Goal: Obtain resource: Download file/media

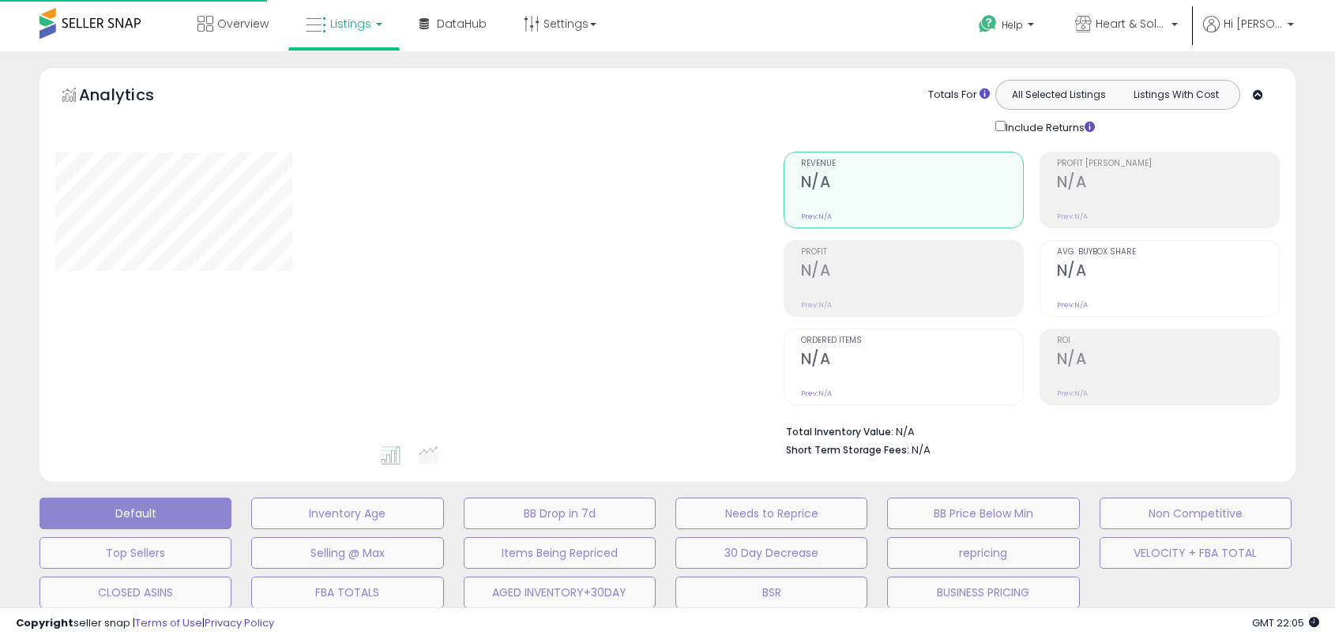
type input "**********"
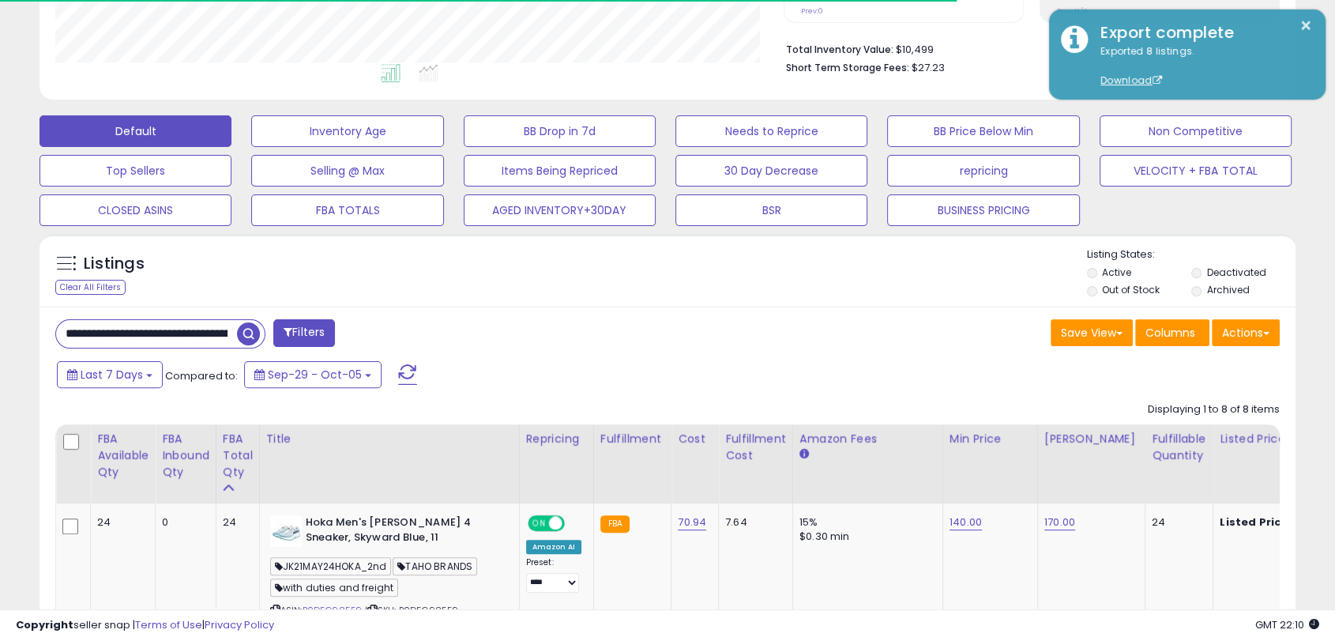
scroll to position [382, 0]
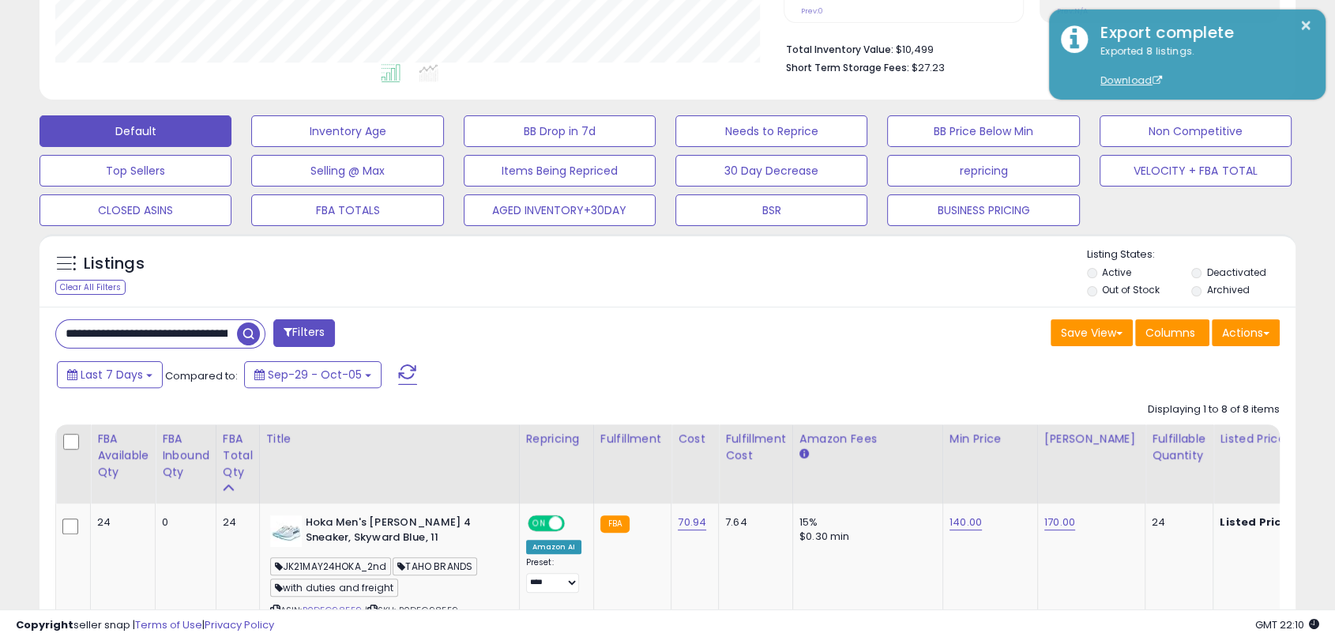
click at [194, 337] on input "**********" at bounding box center [146, 334] width 181 height 28
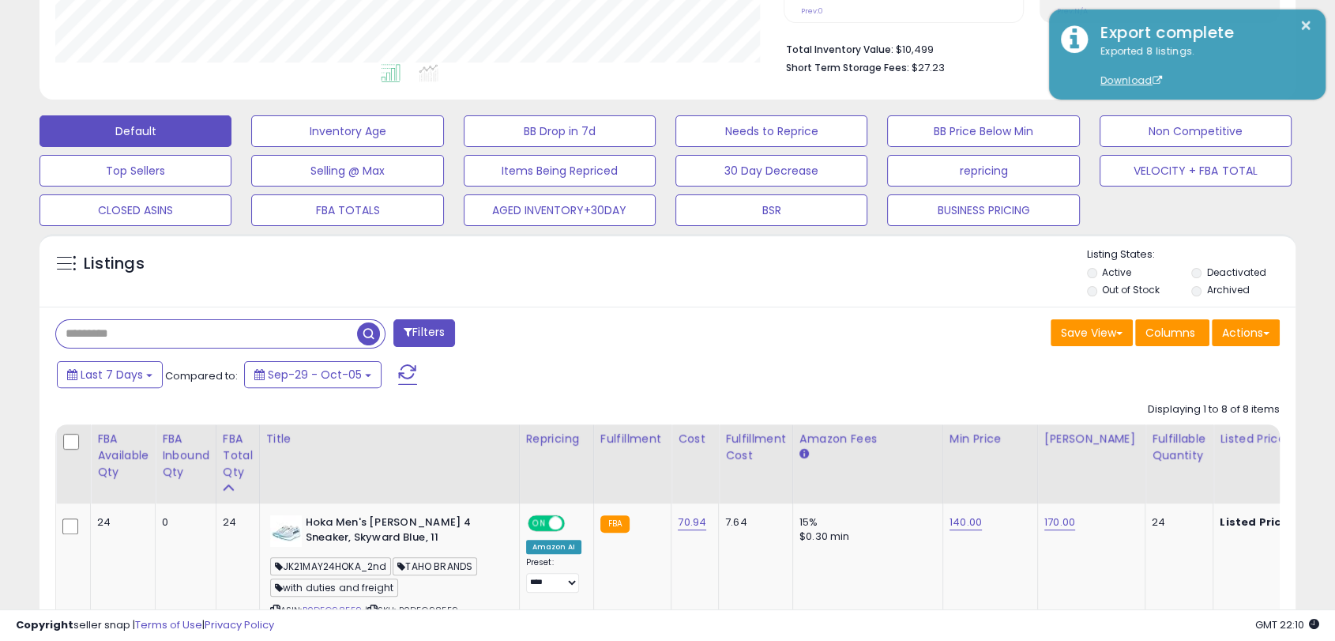
paste input "**********"
click at [370, 335] on span "button" at bounding box center [368, 333] width 23 height 23
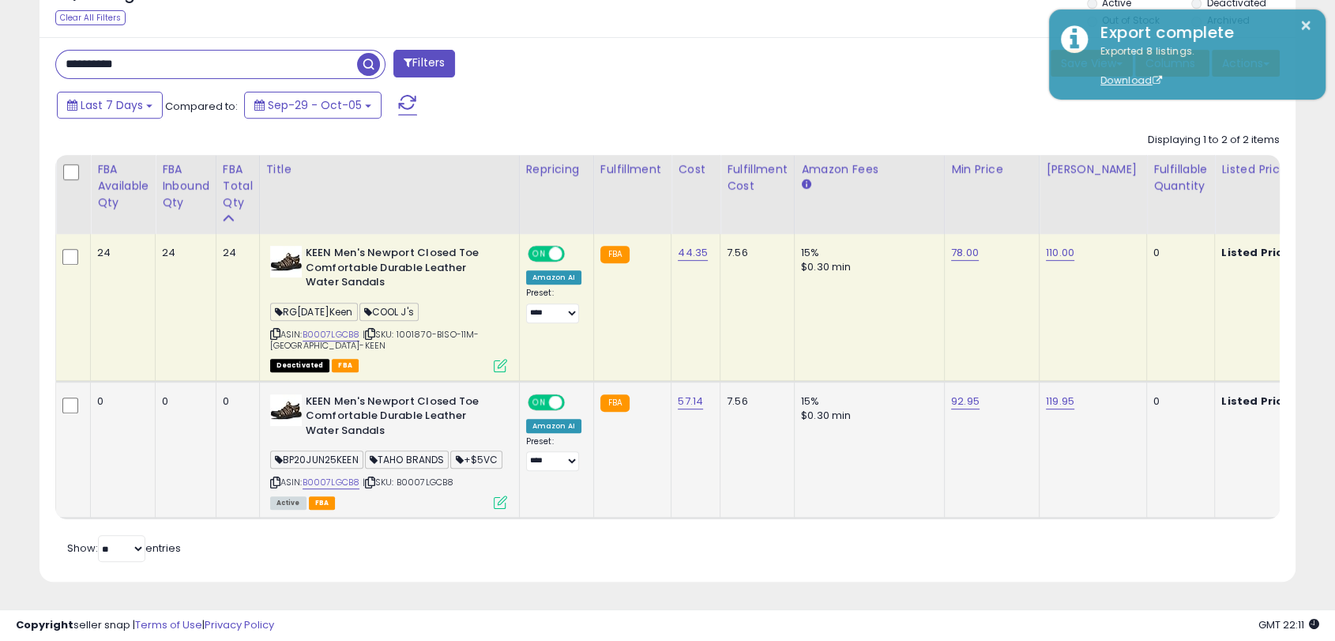
scroll to position [687, 0]
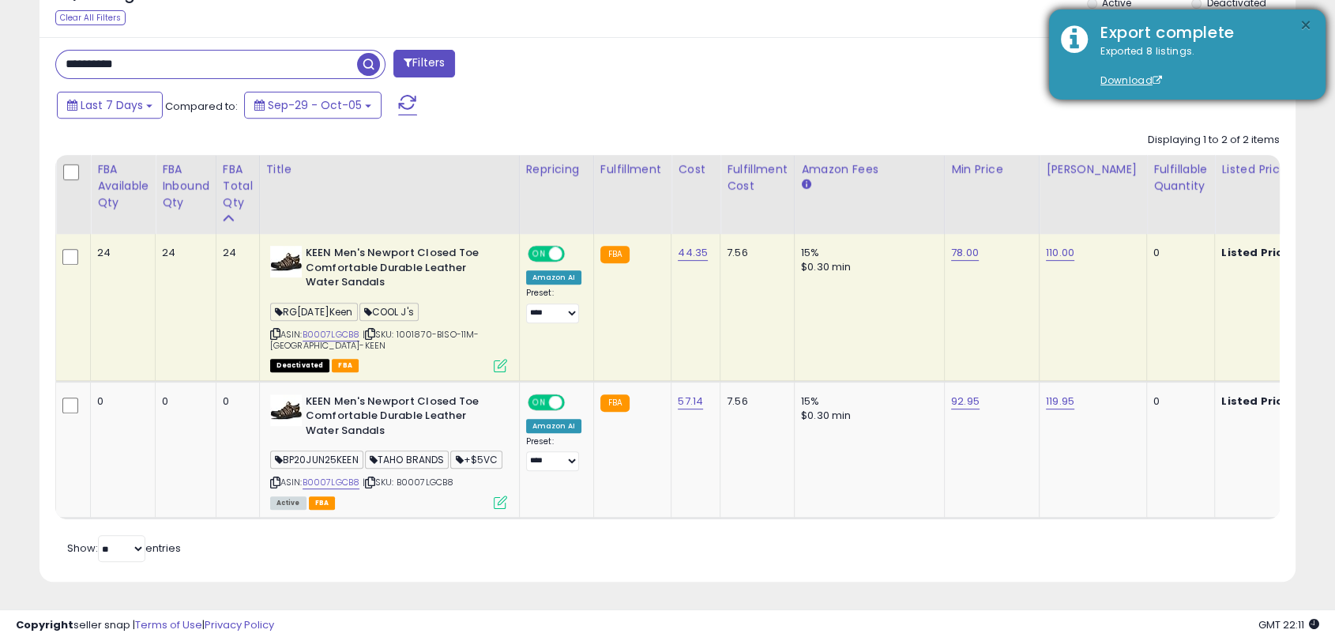
click at [1304, 24] on button "×" at bounding box center [1306, 26] width 13 height 20
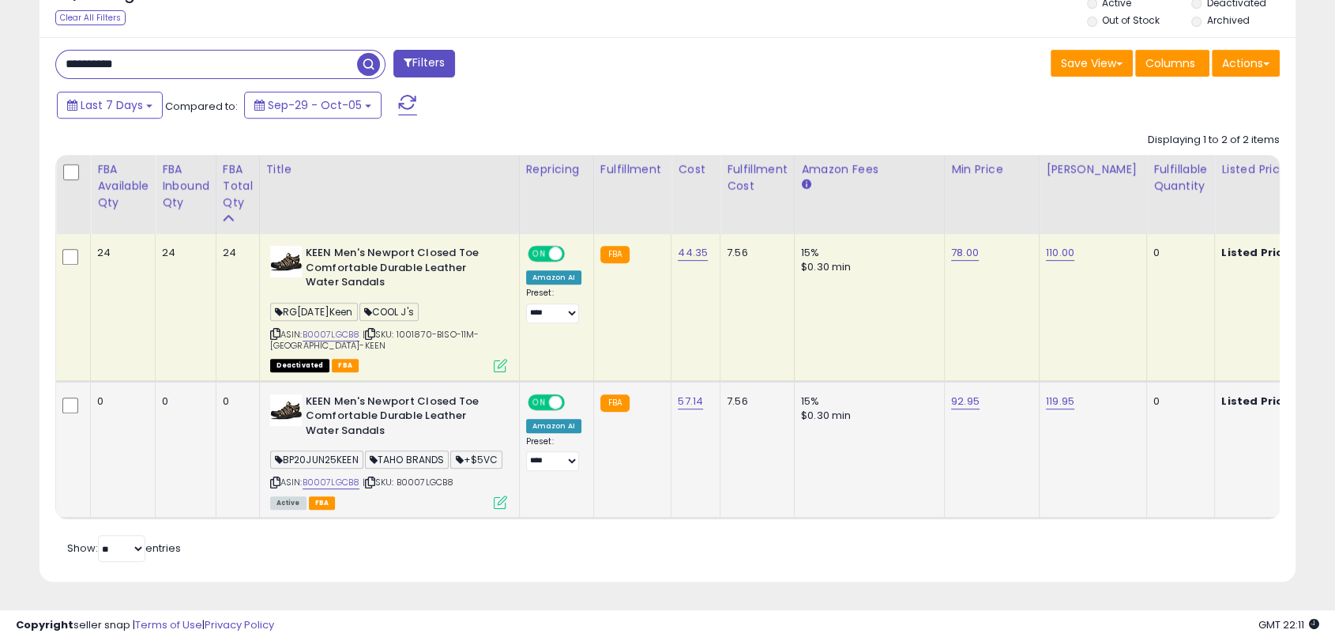
drag, startPoint x: 284, startPoint y: 426, endPoint x: 365, endPoint y: 420, distance: 80.8
click at [363, 450] on span "BP20JUN25KEEN" at bounding box center [316, 459] width 93 height 18
copy span "BP20JUN25KEEN"
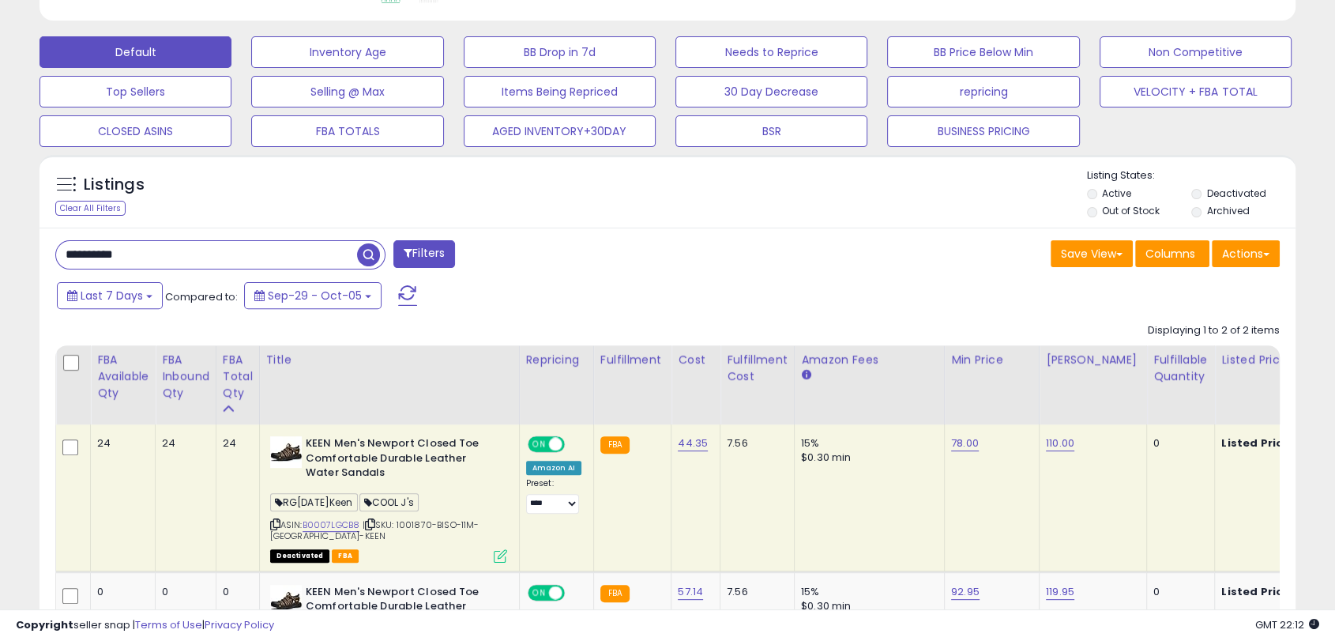
drag, startPoint x: 174, startPoint y: 38, endPoint x: -227, endPoint y: -25, distance: 405.5
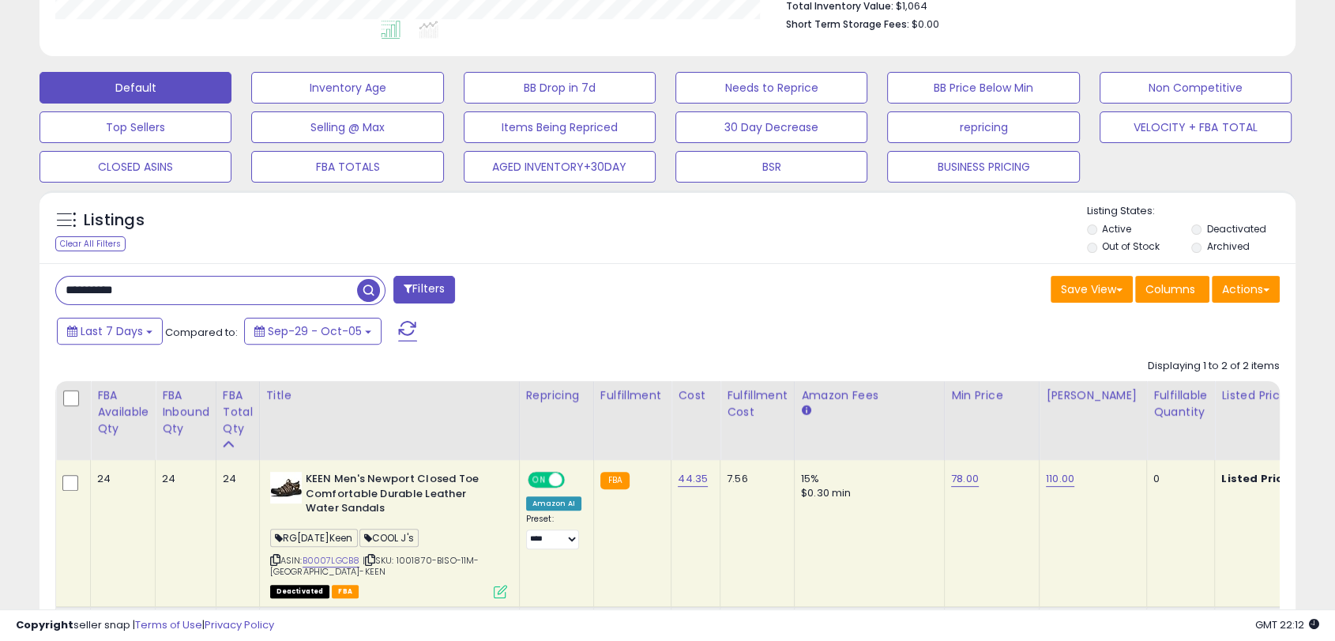
paste input "text"
click at [378, 286] on span "button" at bounding box center [368, 290] width 23 height 23
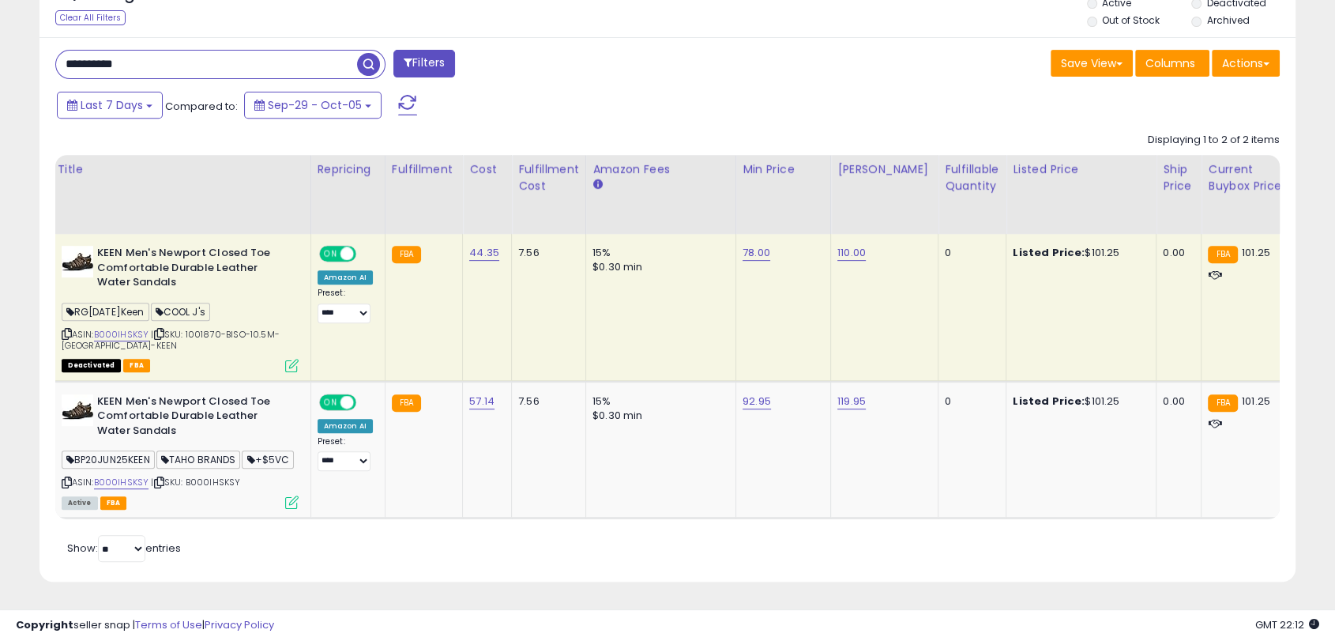
scroll to position [0, 0]
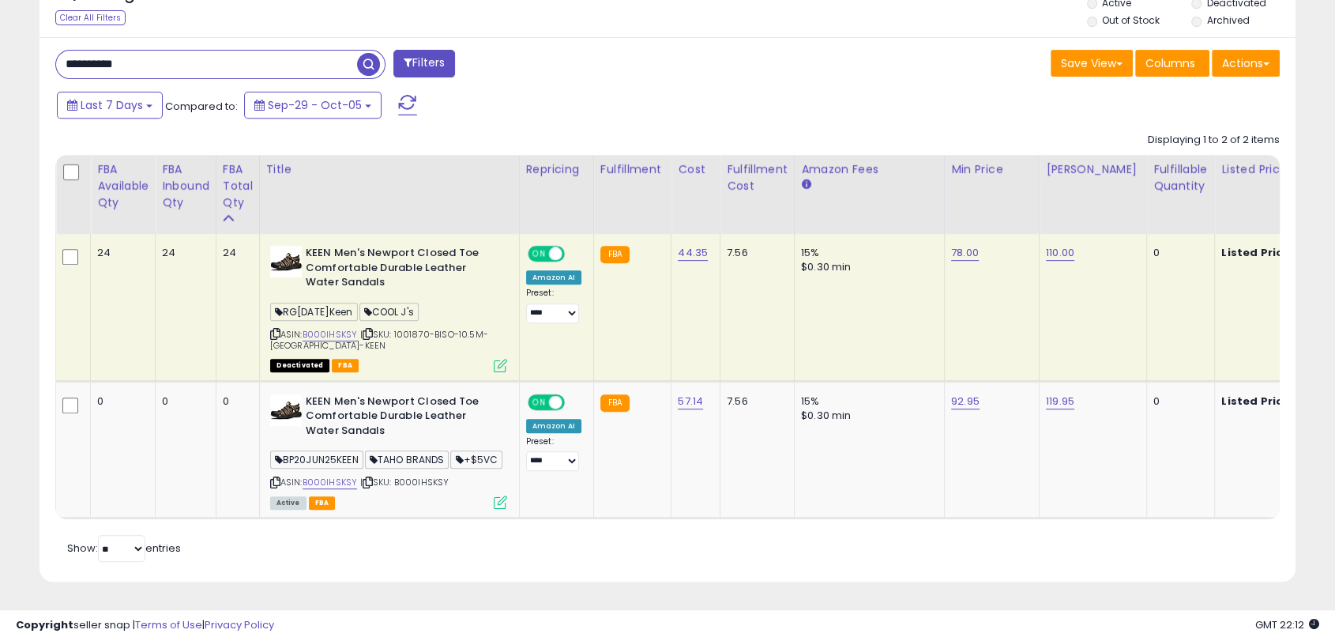
drag, startPoint x: 167, startPoint y: 24, endPoint x: -61, endPoint y: 8, distance: 228.1
paste input "text"
click at [369, 54] on span "button" at bounding box center [368, 64] width 23 height 23
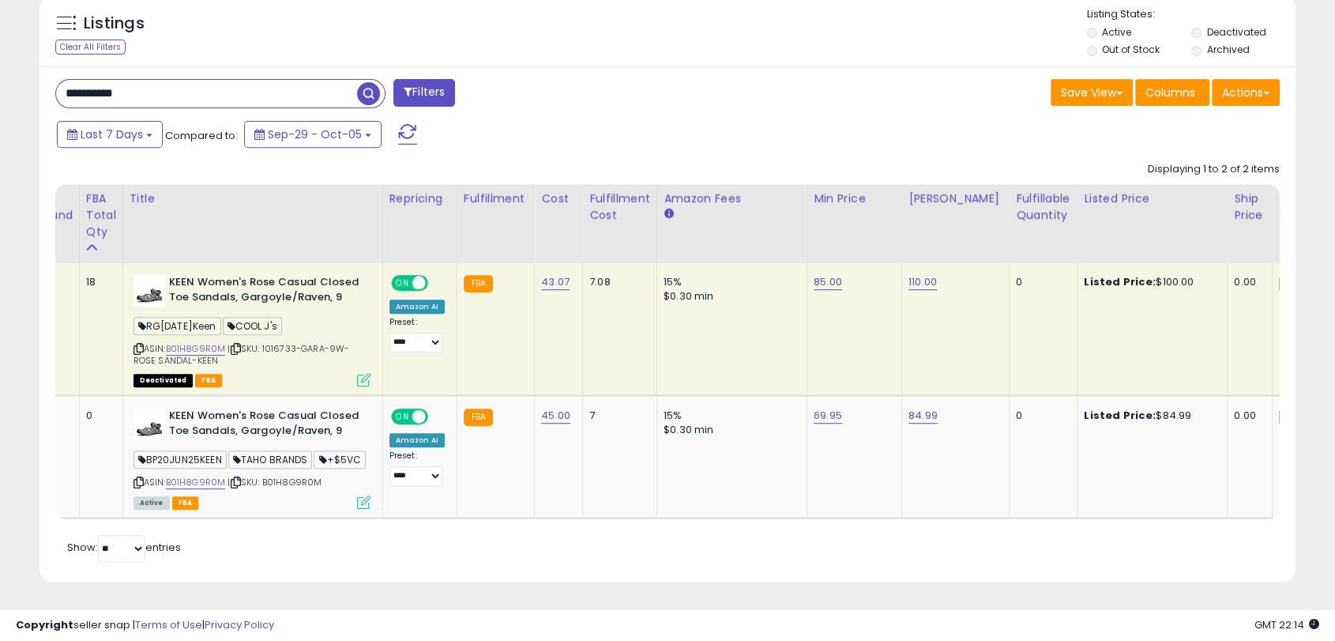
scroll to position [0, 138]
drag, startPoint x: 212, startPoint y: 62, endPoint x: -45, endPoint y: 46, distance: 257.3
paste input "text"
click at [363, 82] on span "button" at bounding box center [368, 93] width 23 height 23
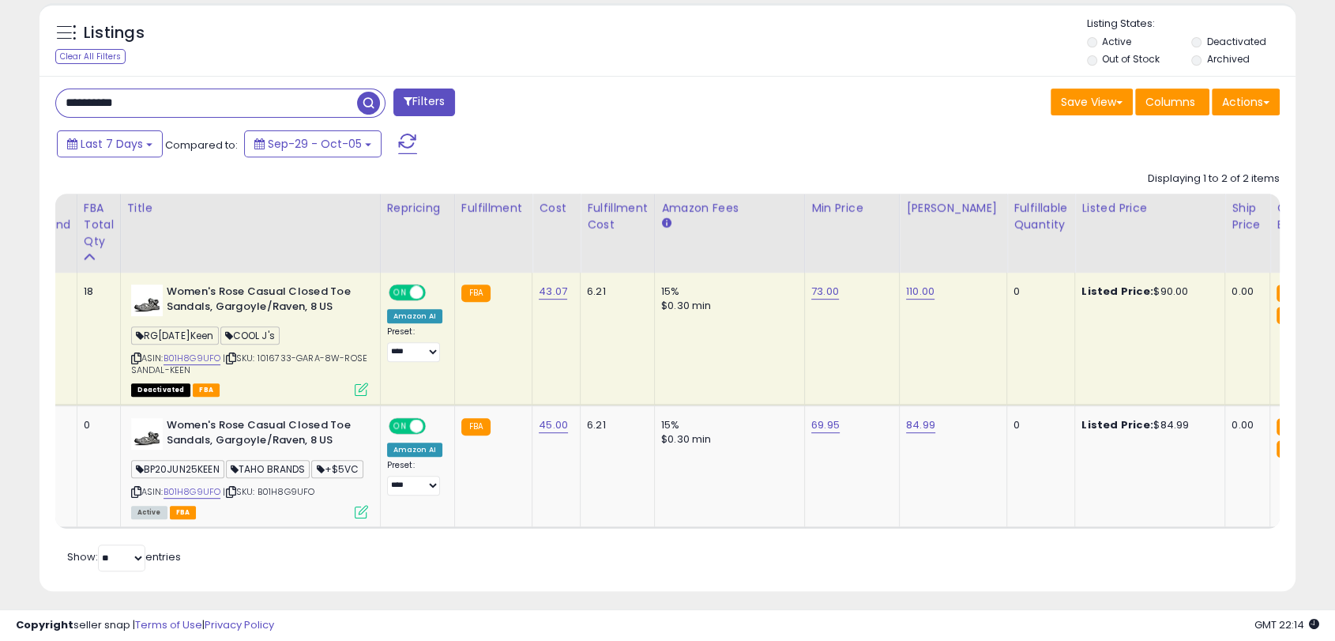
scroll to position [645, 0]
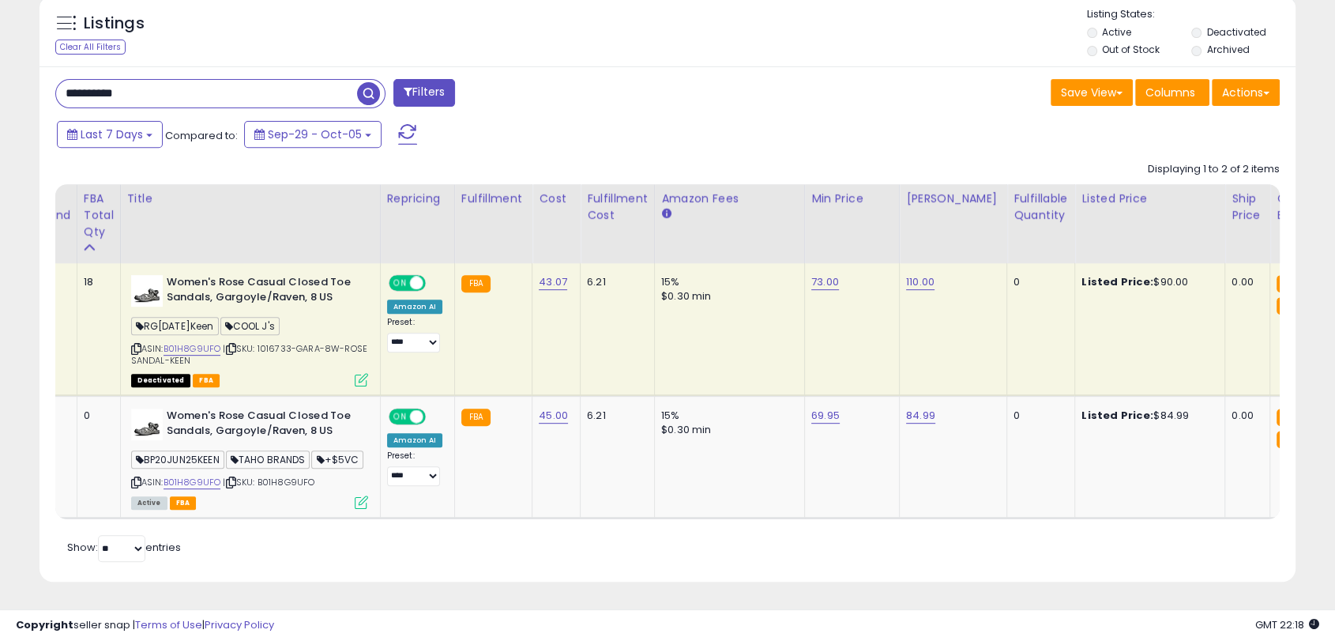
drag, startPoint x: 162, startPoint y: 76, endPoint x: -88, endPoint y: 71, distance: 250.5
paste input "text"
click at [360, 82] on span "button" at bounding box center [368, 93] width 23 height 23
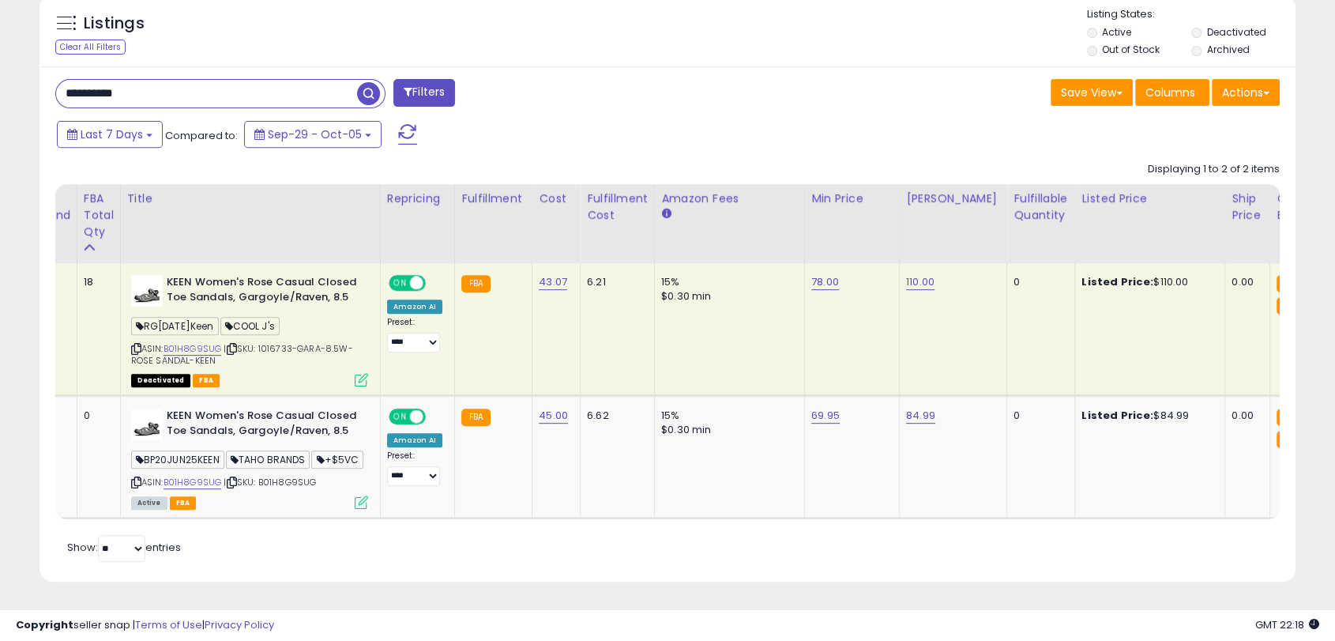
drag, startPoint x: 160, startPoint y: 65, endPoint x: -56, endPoint y: 57, distance: 215.8
paste input "text"
click at [373, 82] on span "button" at bounding box center [368, 93] width 23 height 23
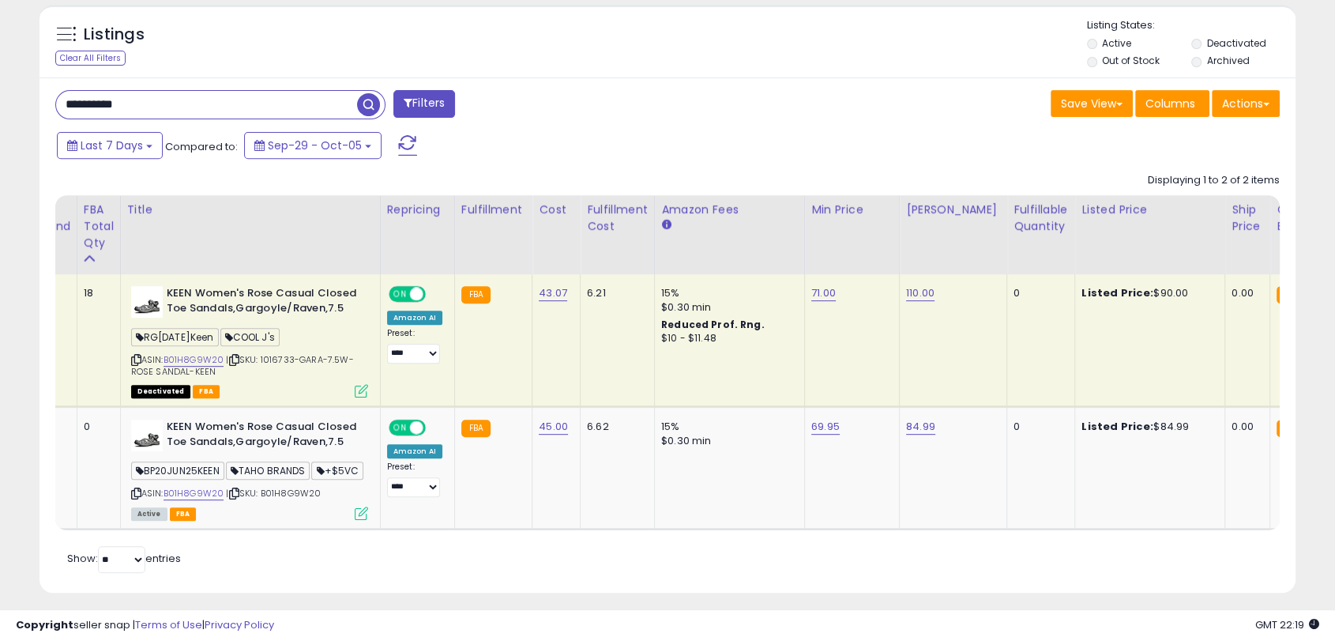
scroll to position [657, 0]
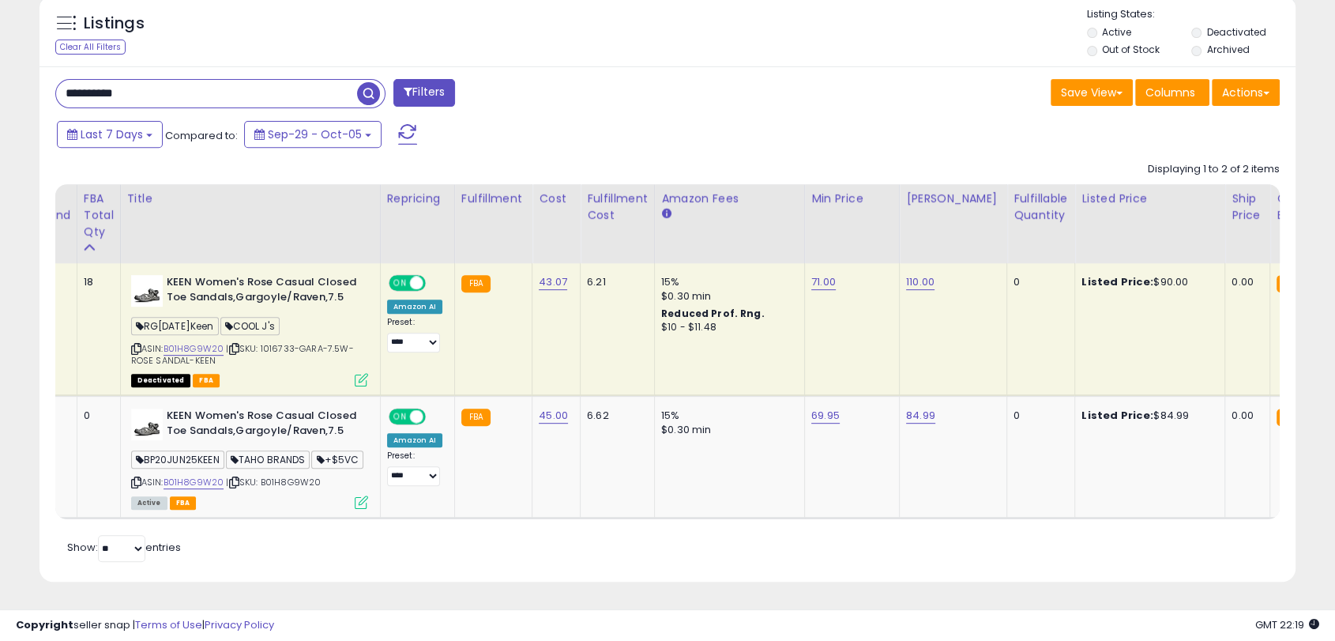
drag, startPoint x: 108, startPoint y: 60, endPoint x: -32, endPoint y: 49, distance: 140.3
paste input "text"
type input "**********"
click at [374, 82] on span "button" at bounding box center [368, 93] width 23 height 23
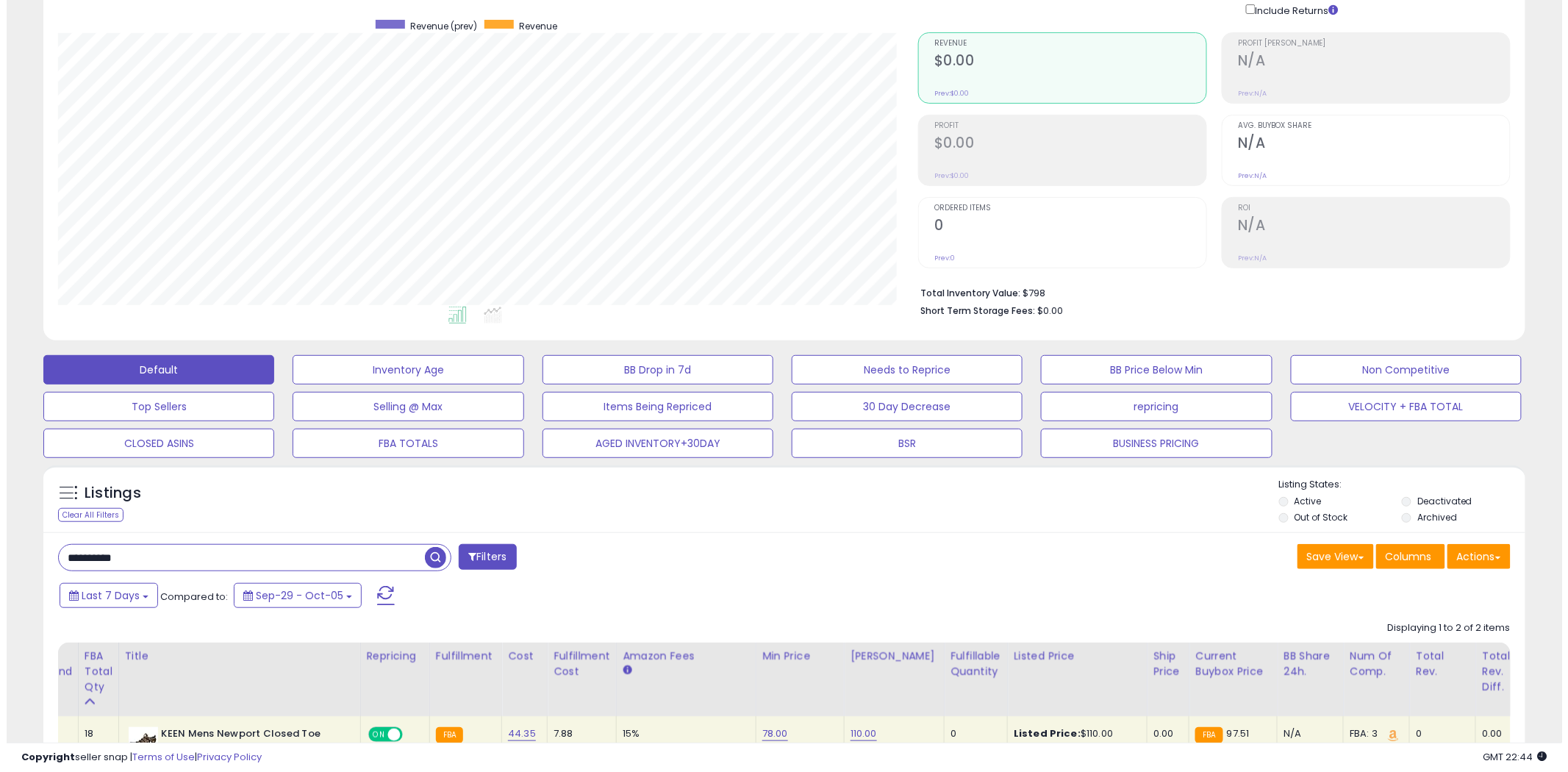
scroll to position [26, 0]
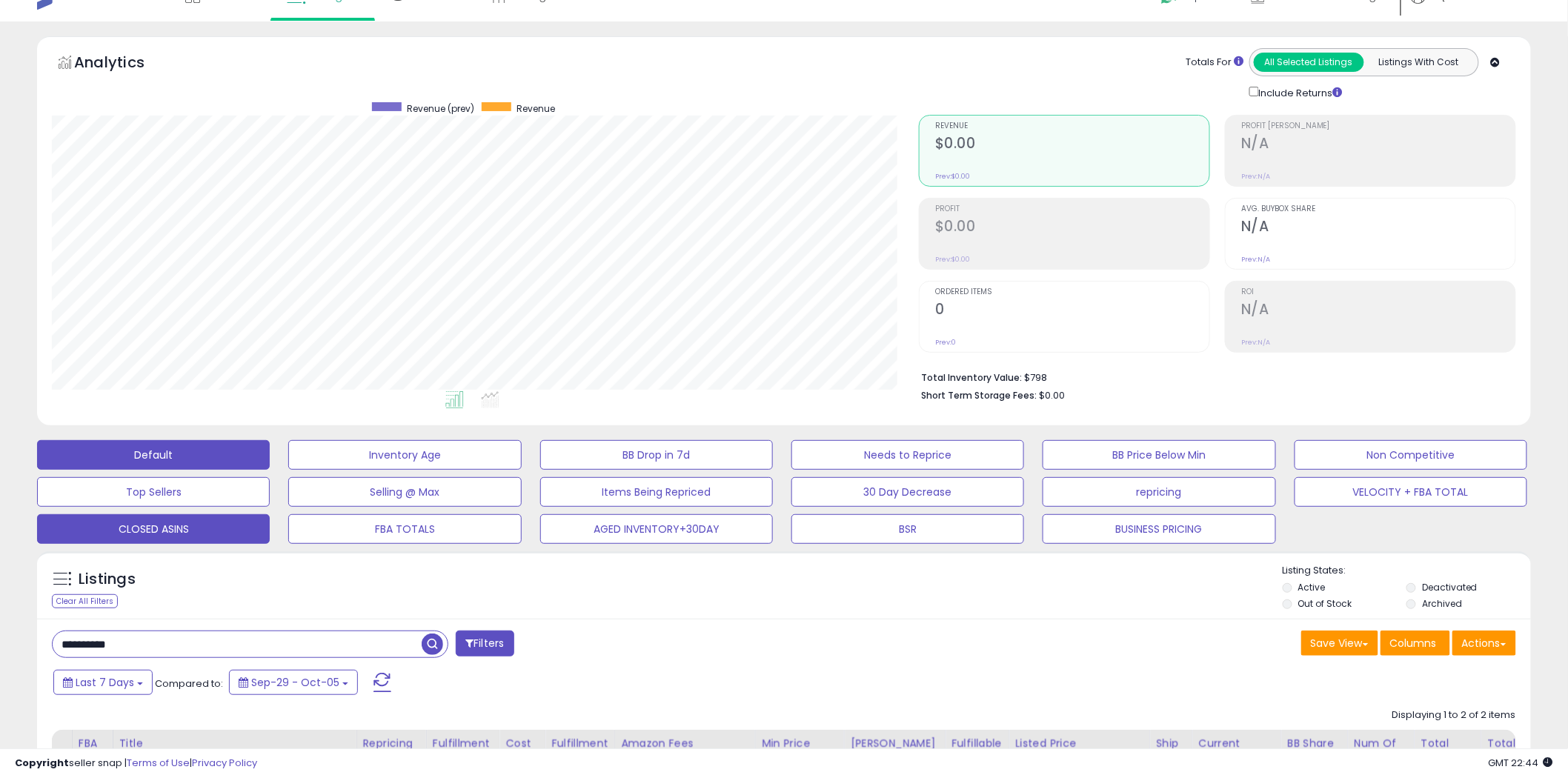
click at [168, 527] on button "CLOSED ASINS" at bounding box center [154, 529] width 233 height 30
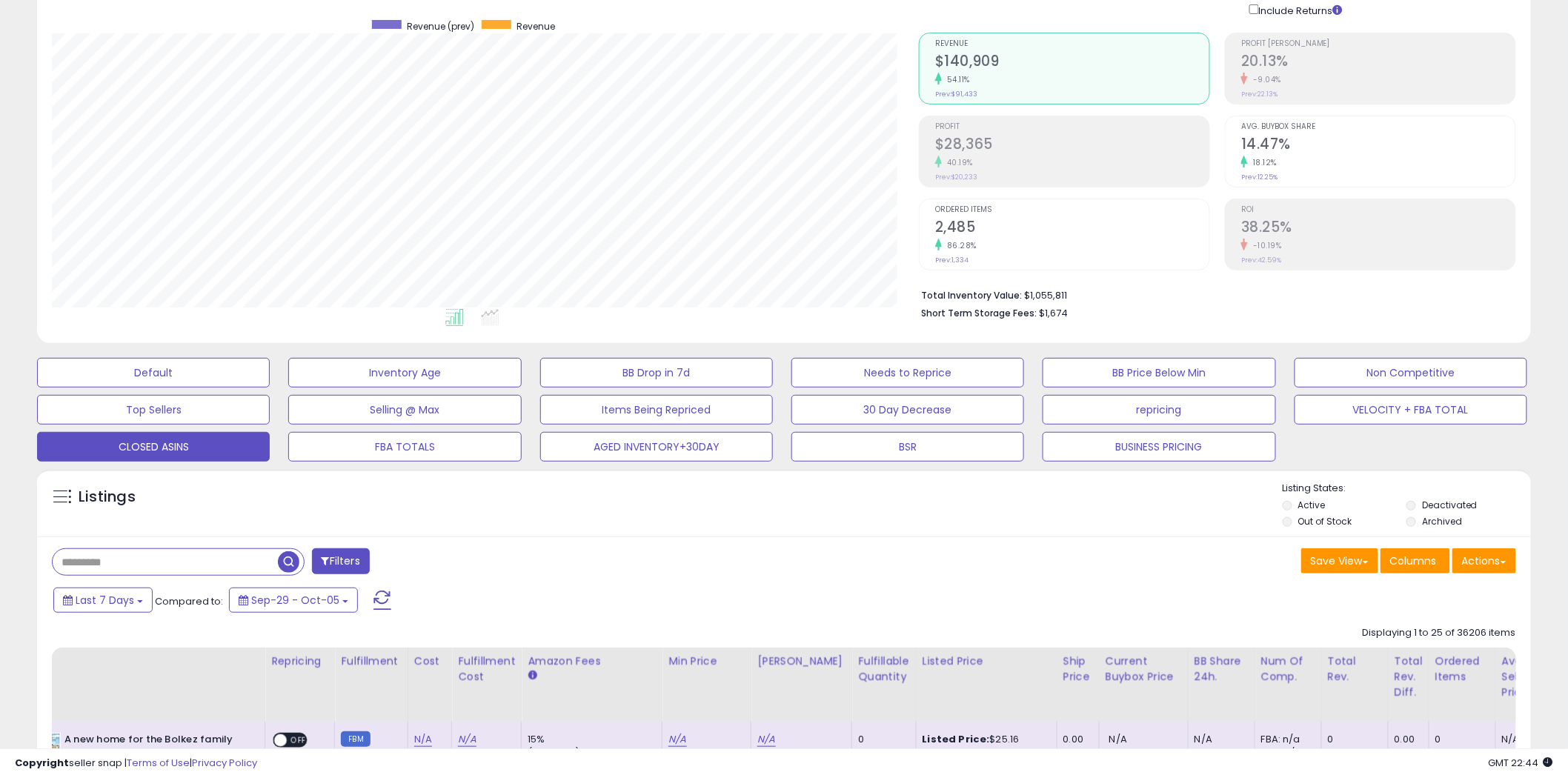
scroll to position [304, 867]
click at [1251, 565] on button "Save View" at bounding box center [1339, 561] width 77 height 25
click at [1251, 591] on div "Last 7 Days Compared to: Sep-29 - Oct-05" at bounding box center [781, 602] width 1486 height 34
click at [1251, 561] on span at bounding box center [1503, 561] width 6 height 3
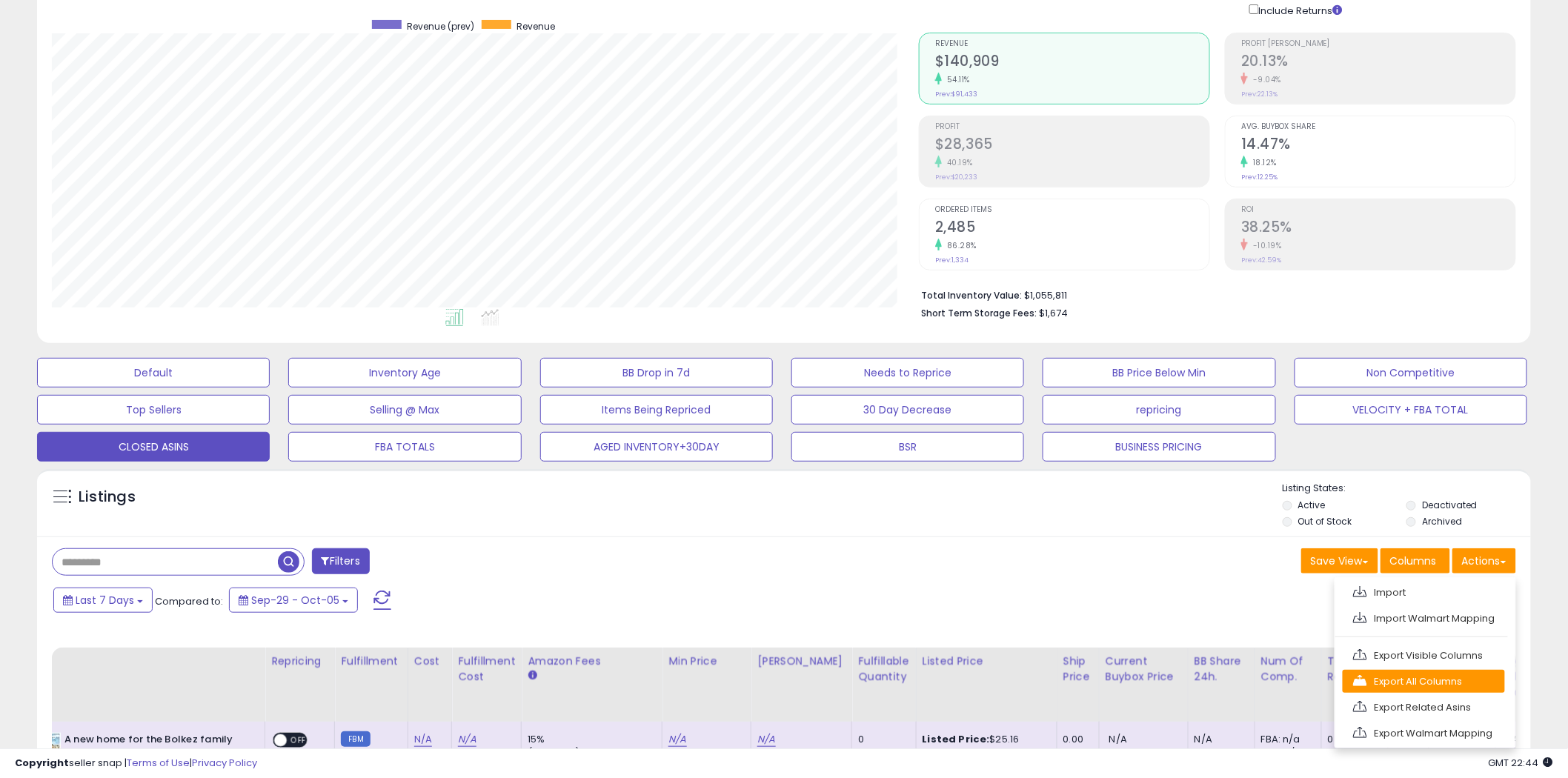
click at [1251, 598] on link "Export All Columns" at bounding box center [1423, 681] width 162 height 22
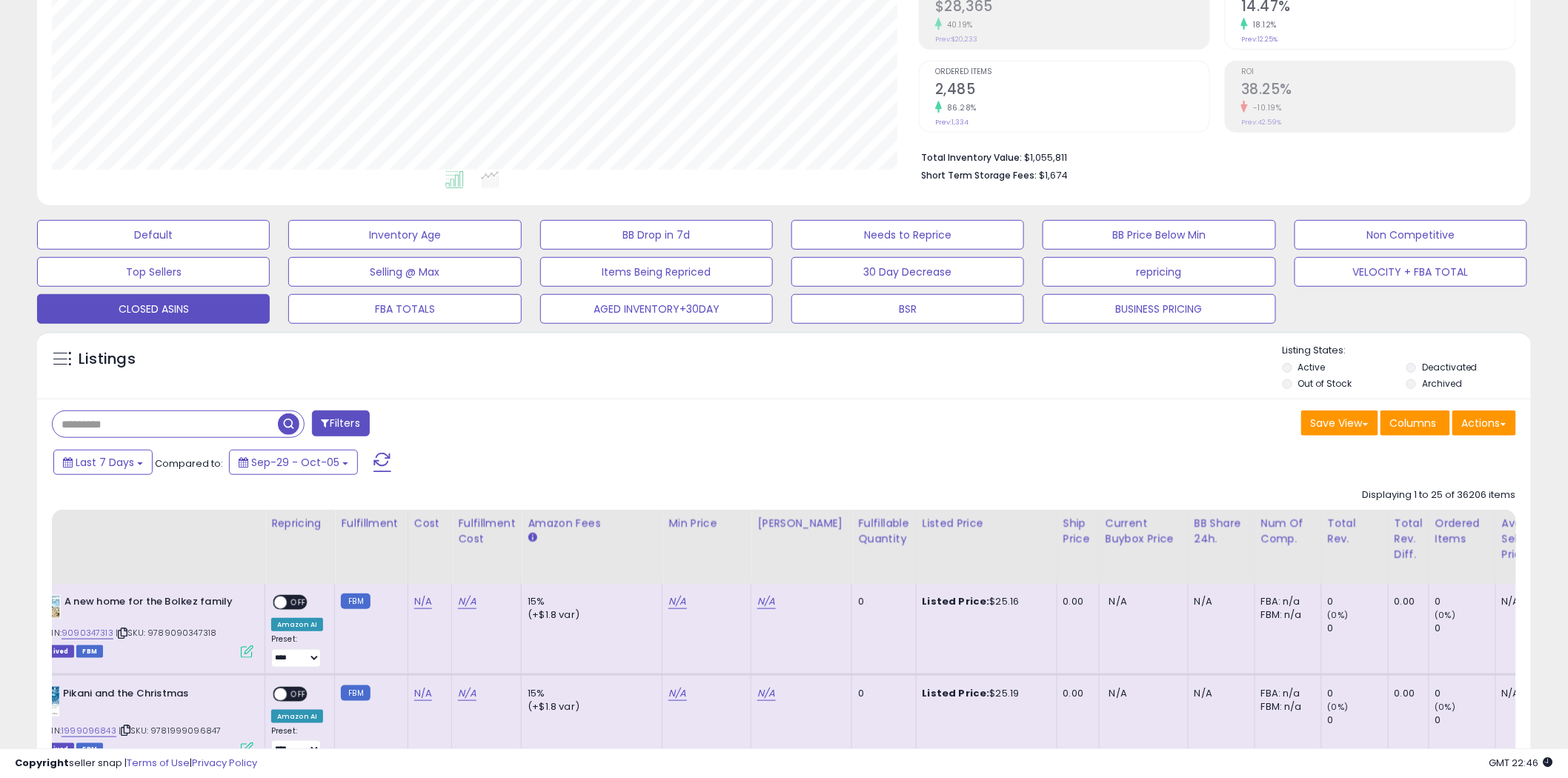
scroll to position [411, 0]
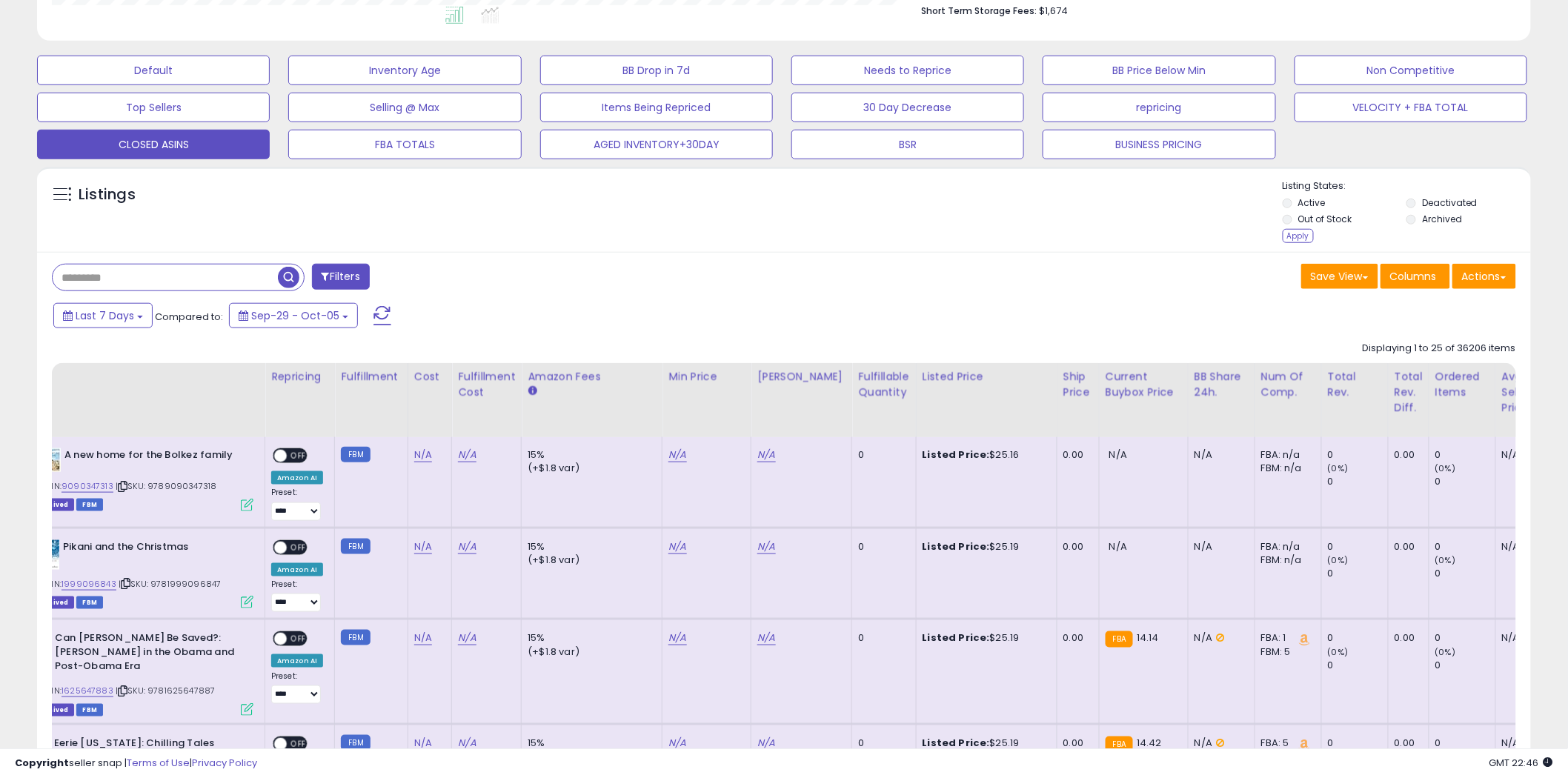
click at [1251, 235] on div "Apply" at bounding box center [1298, 235] width 31 height 14
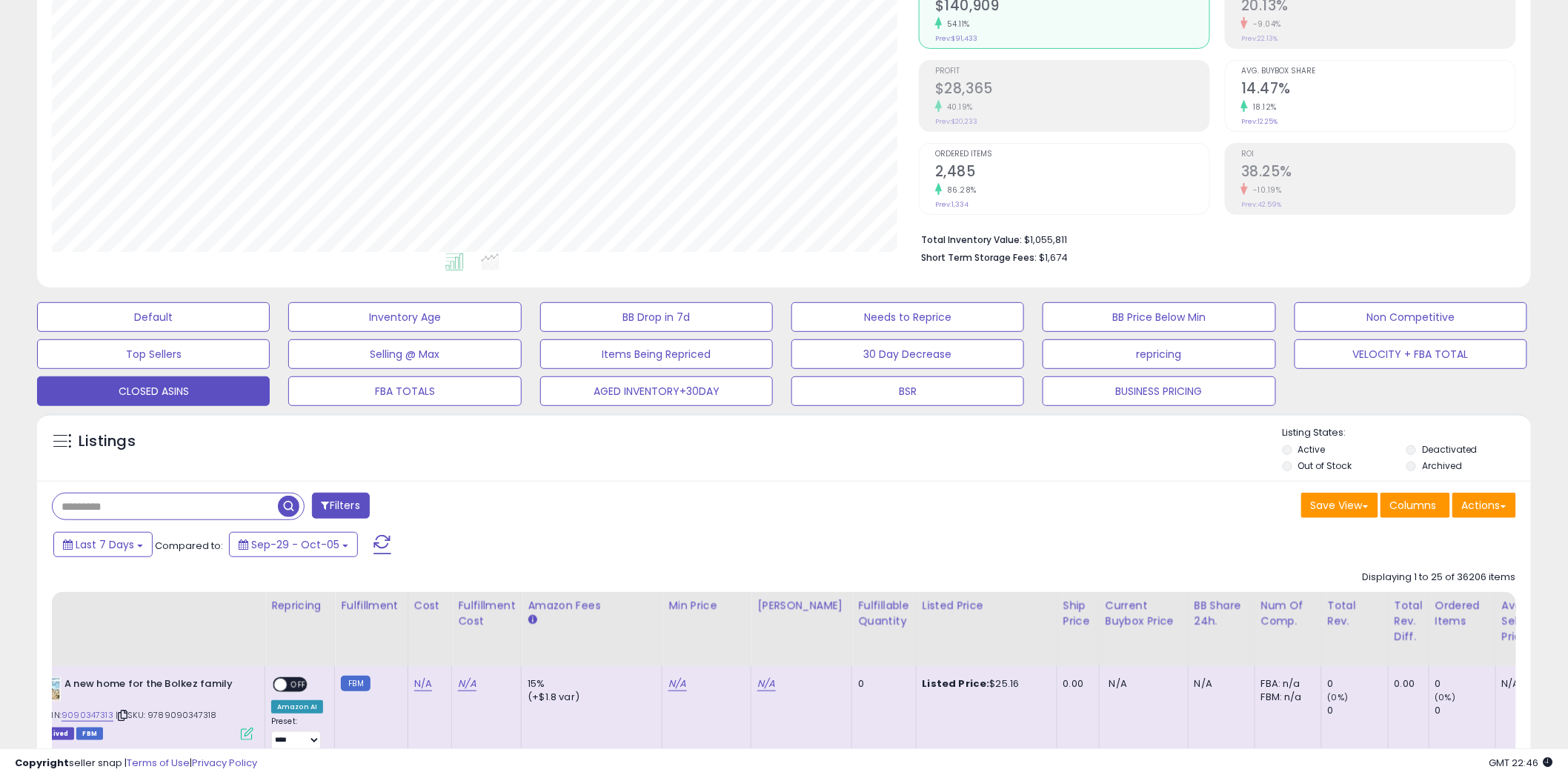
scroll to position [304, 867]
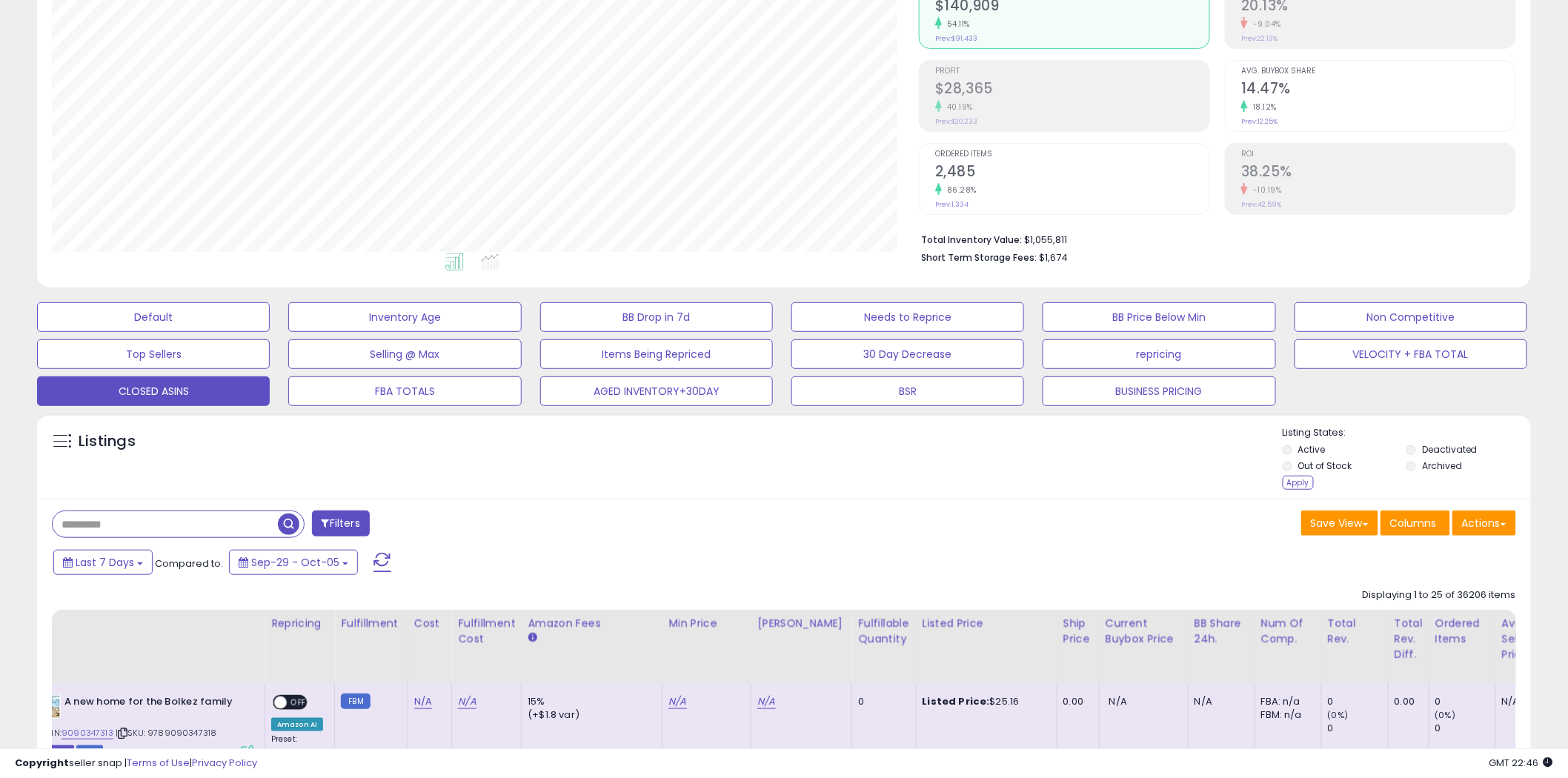
click at [1251, 467] on div "Listings" at bounding box center [784, 459] width 1494 height 68
click at [1251, 485] on div "Apply" at bounding box center [1298, 482] width 31 height 14
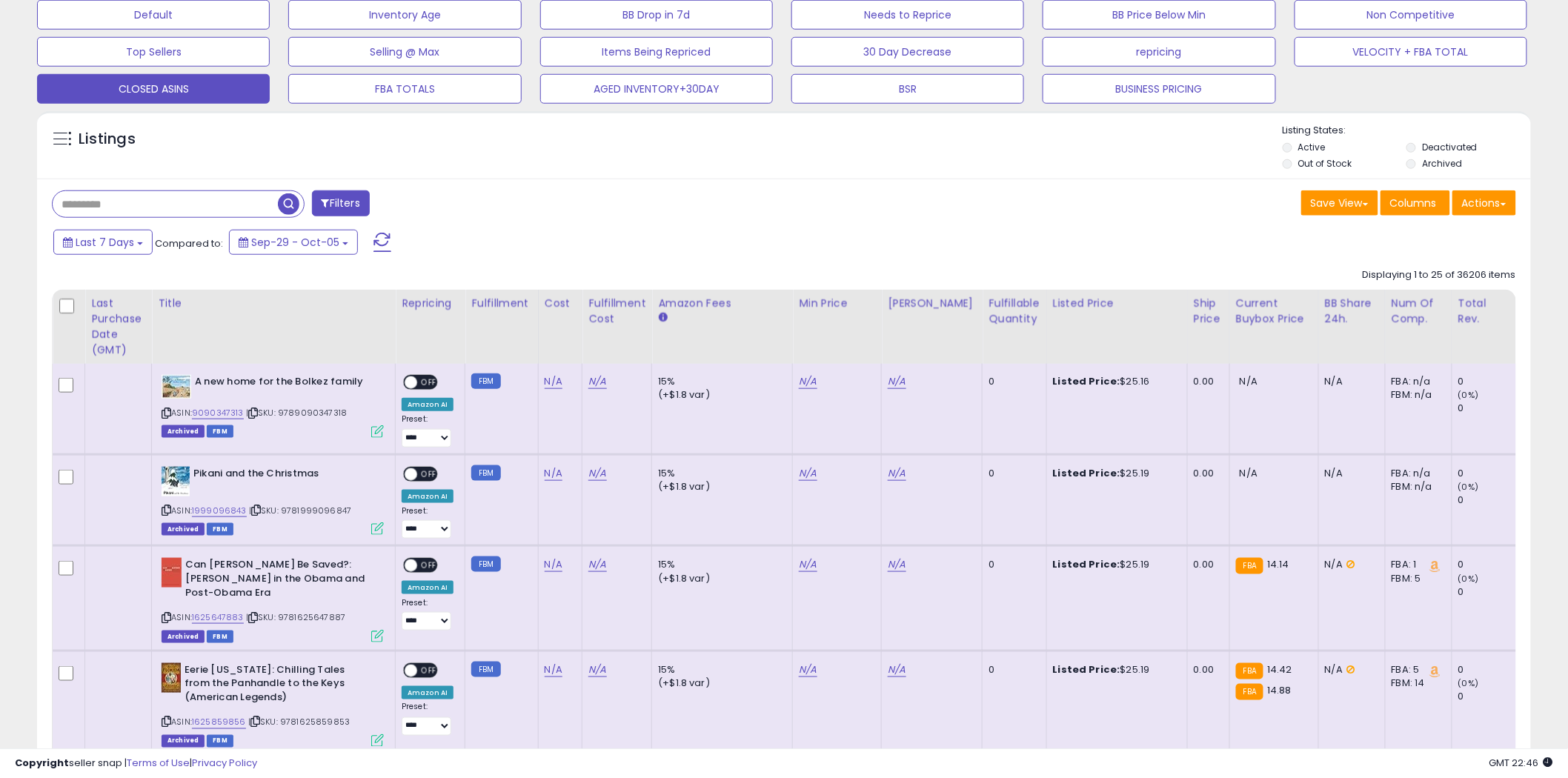
scroll to position [411, 0]
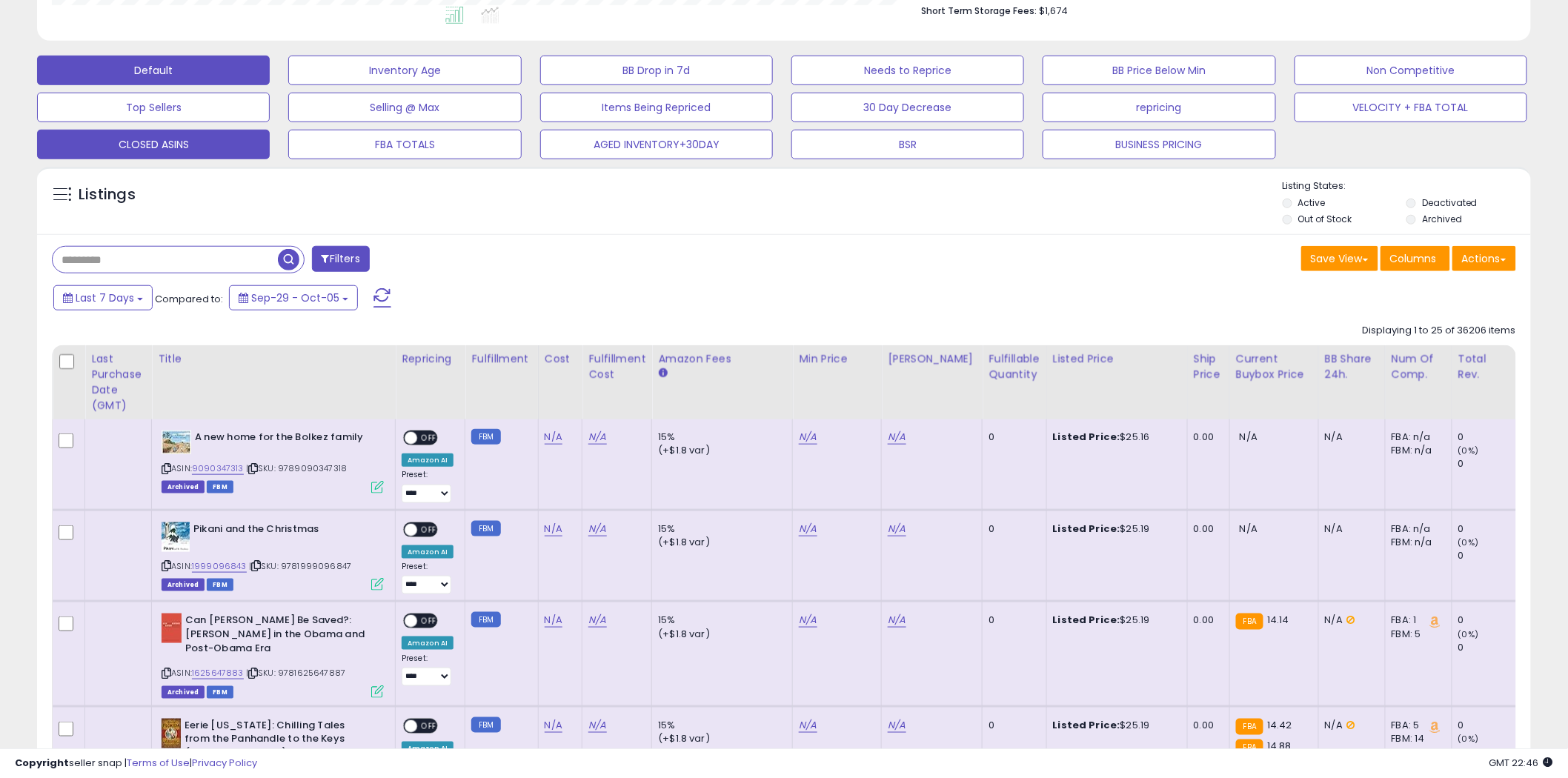
click at [211, 69] on button "Default" at bounding box center [154, 70] width 233 height 30
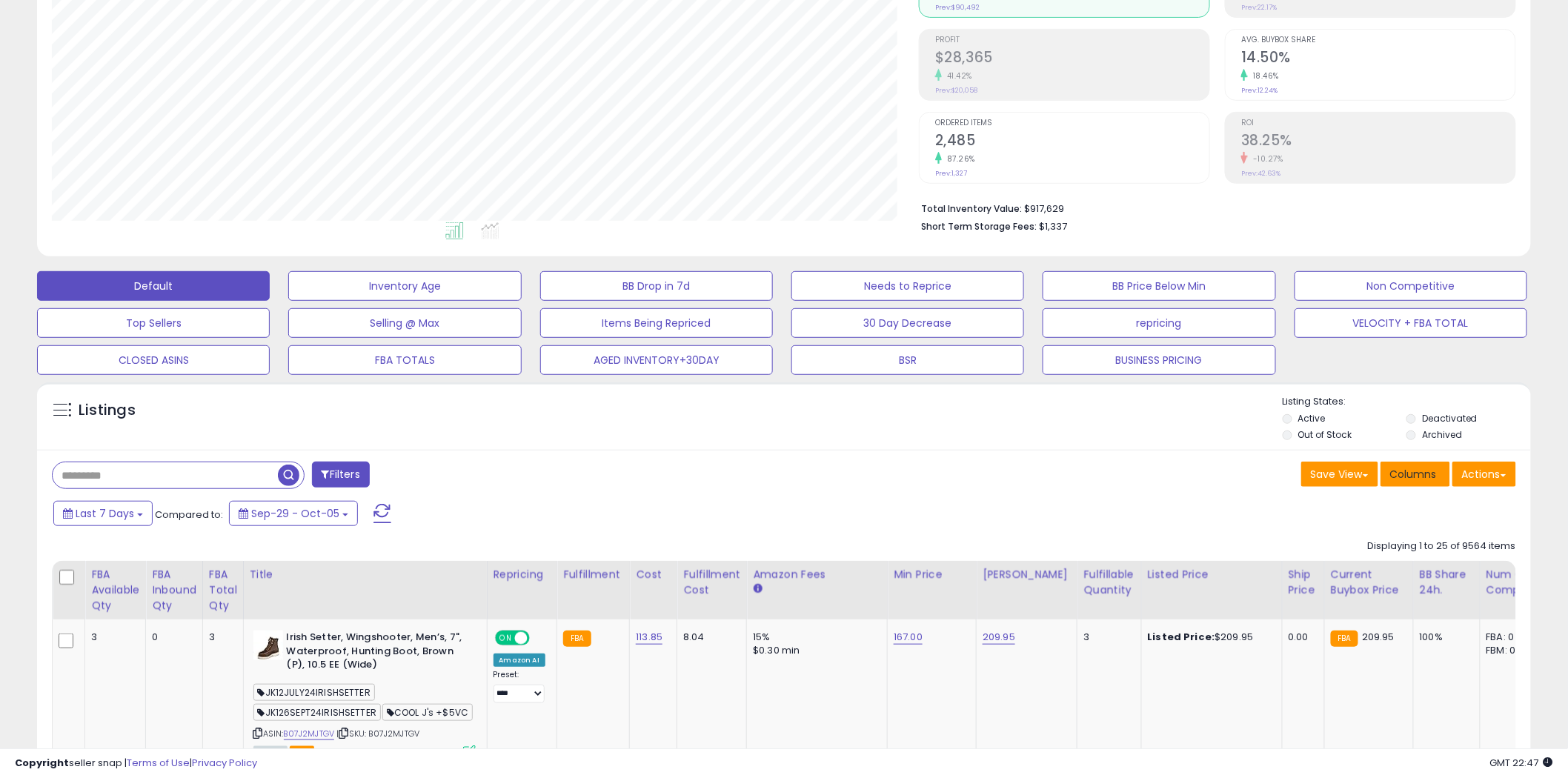
scroll to position [304, 867]
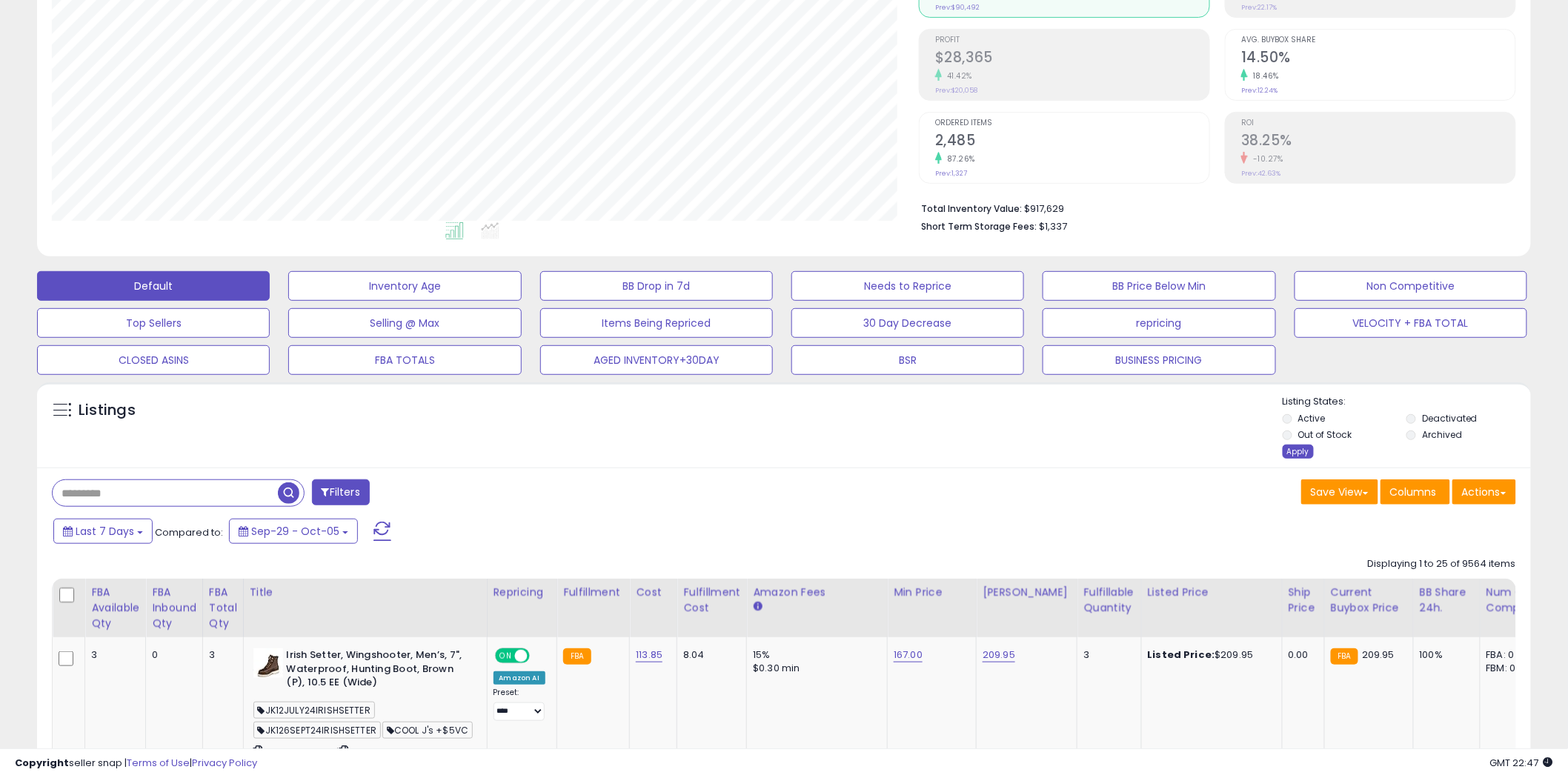
click at [1251, 446] on div "Apply" at bounding box center [1298, 451] width 31 height 14
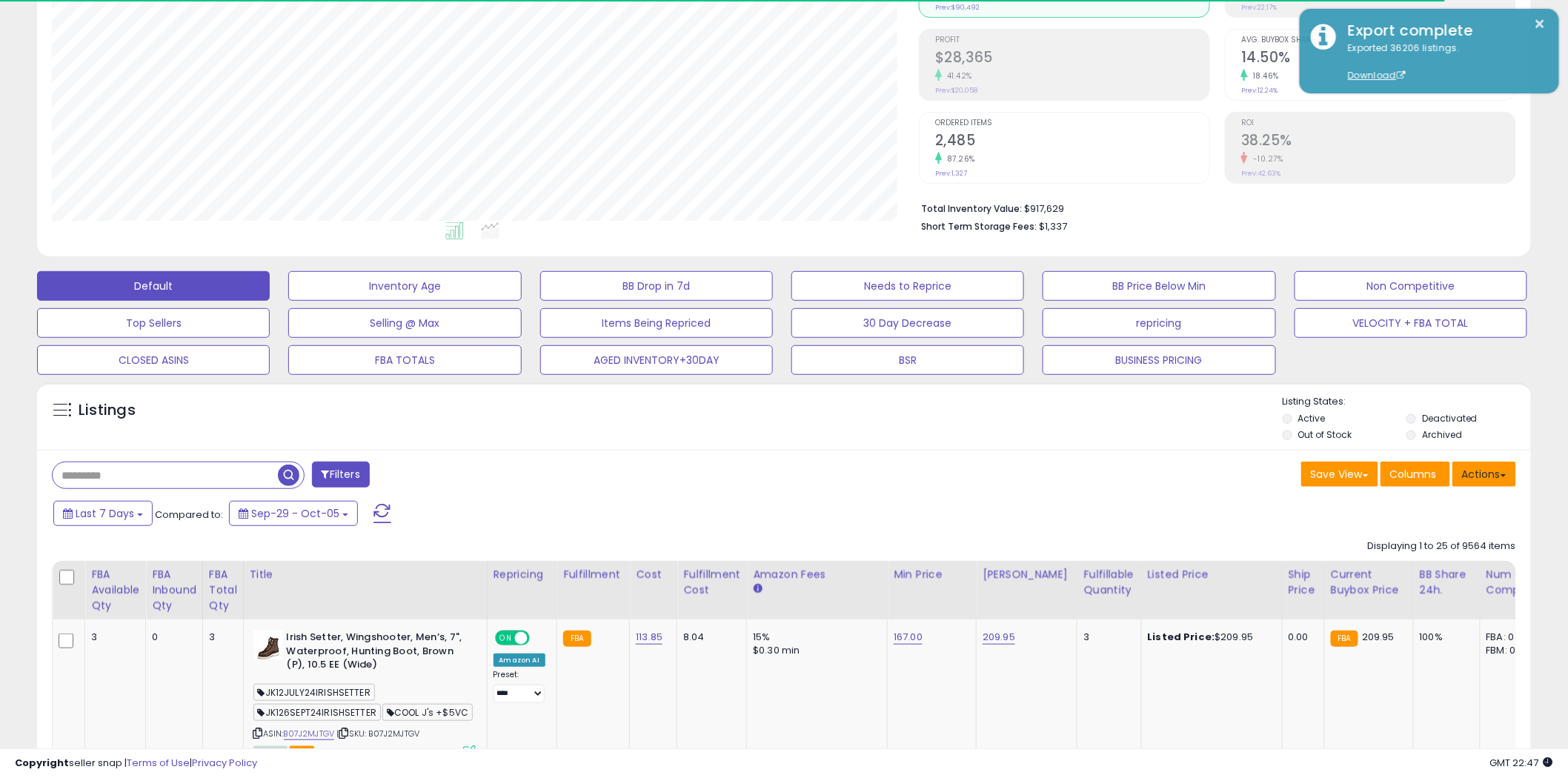
click at [1251, 478] on button "Actions" at bounding box center [1484, 473] width 64 height 25
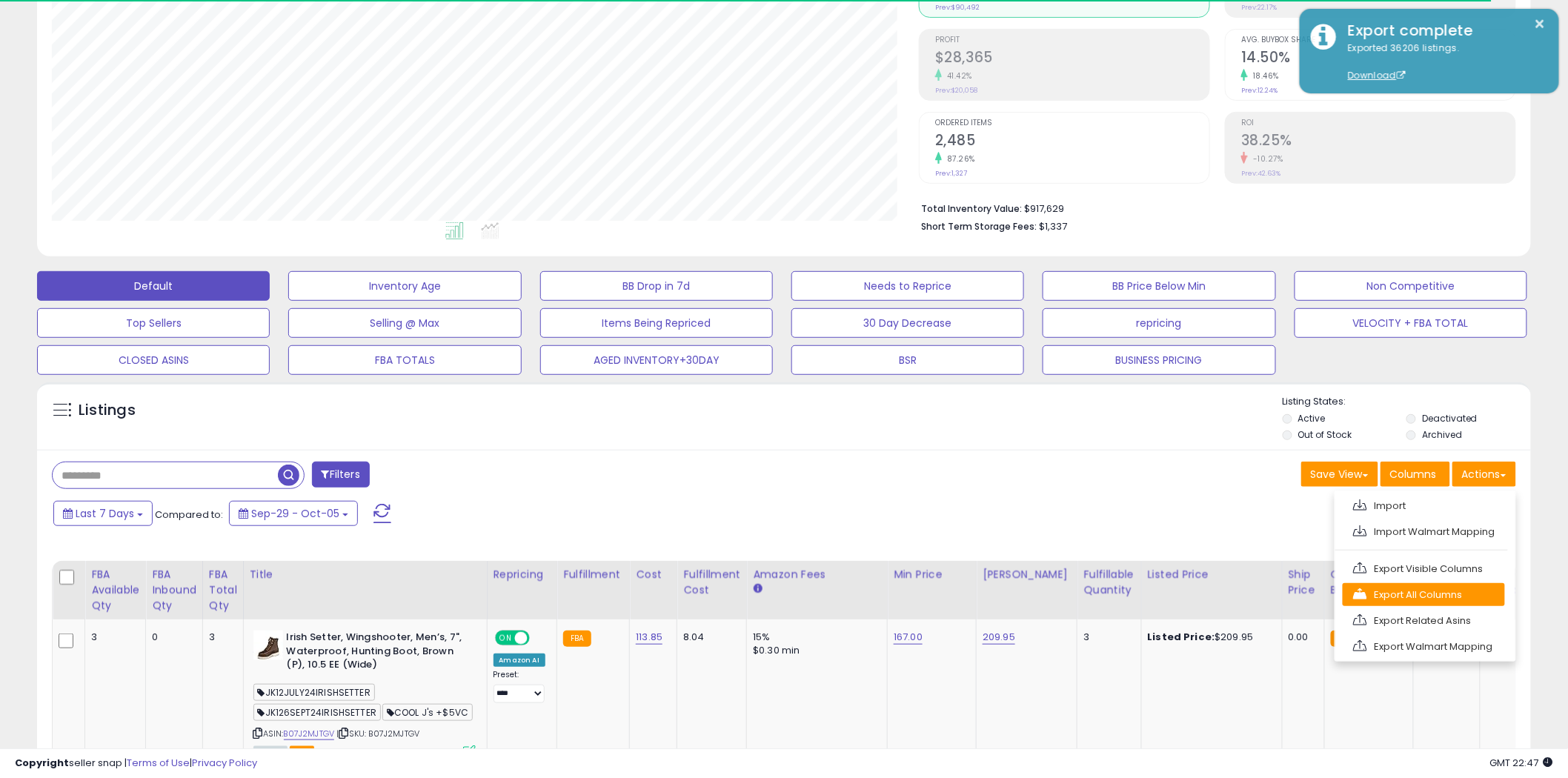
click at [1251, 596] on link "Export All Columns" at bounding box center [1423, 594] width 162 height 22
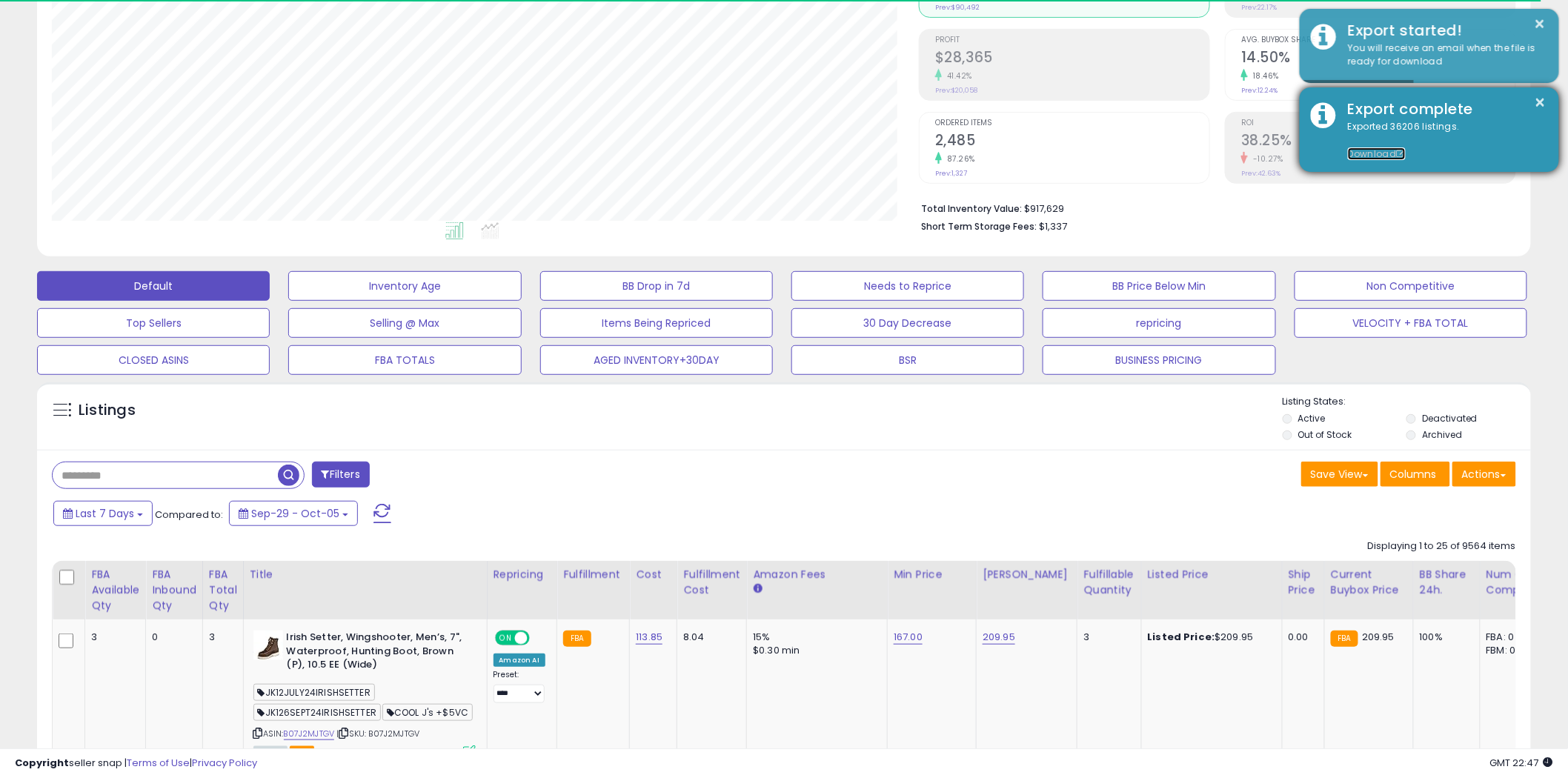
click at [1251, 152] on link "Download" at bounding box center [1377, 153] width 58 height 12
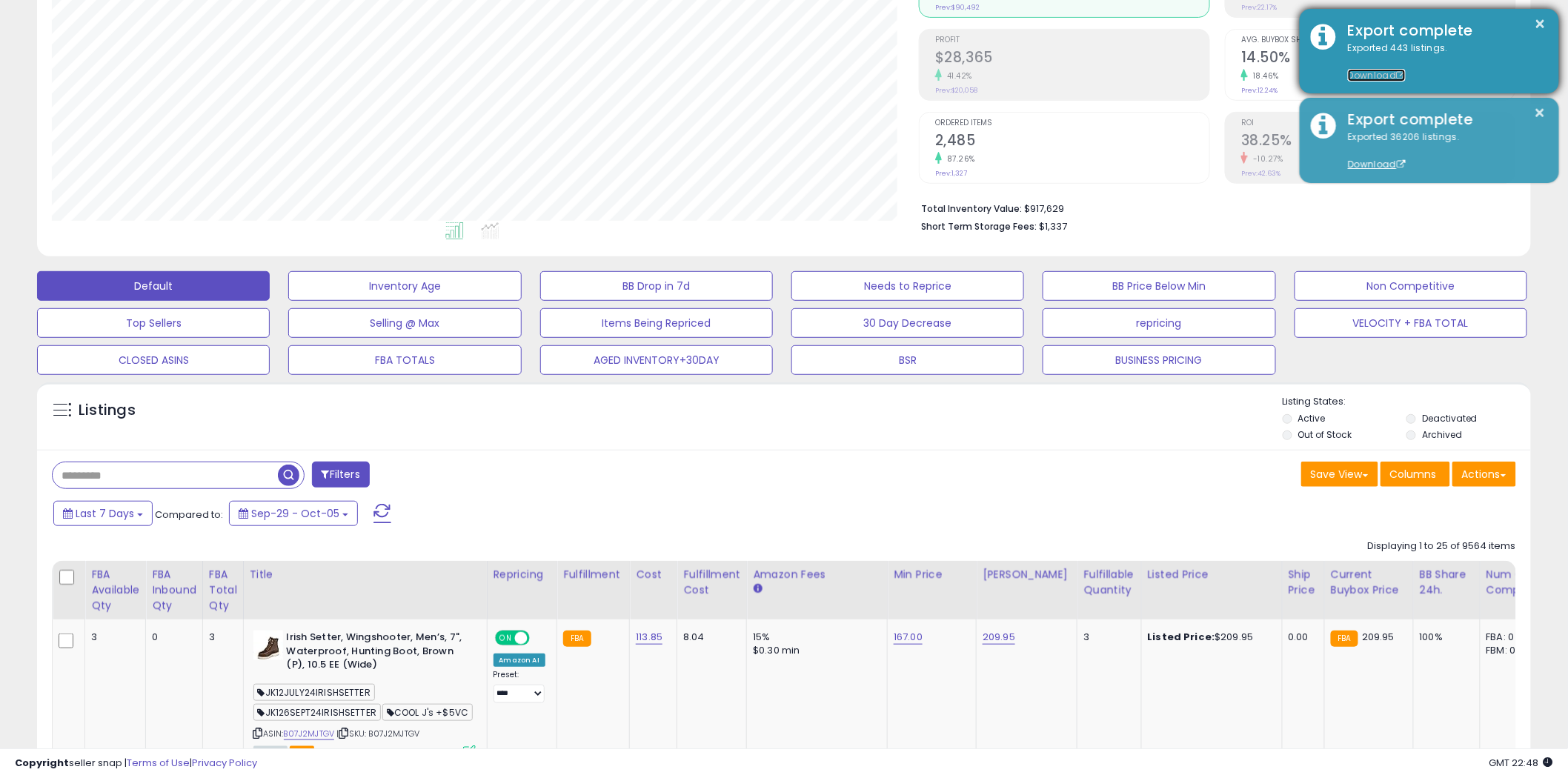
click at [1251, 76] on link "Download" at bounding box center [1377, 74] width 58 height 12
click at [1251, 22] on button "×" at bounding box center [1540, 24] width 12 height 19
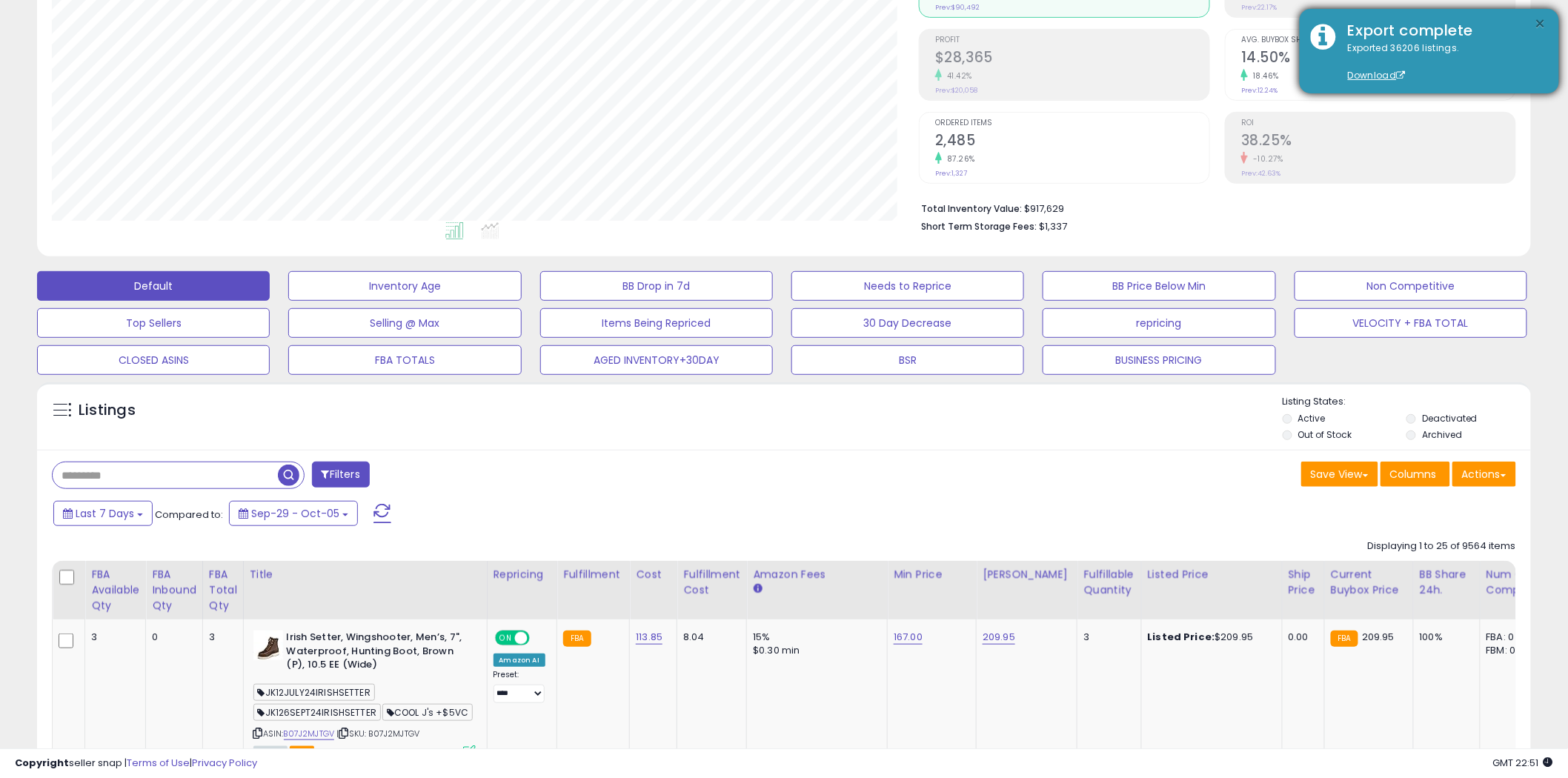
click at [1251, 21] on button "×" at bounding box center [1540, 24] width 12 height 19
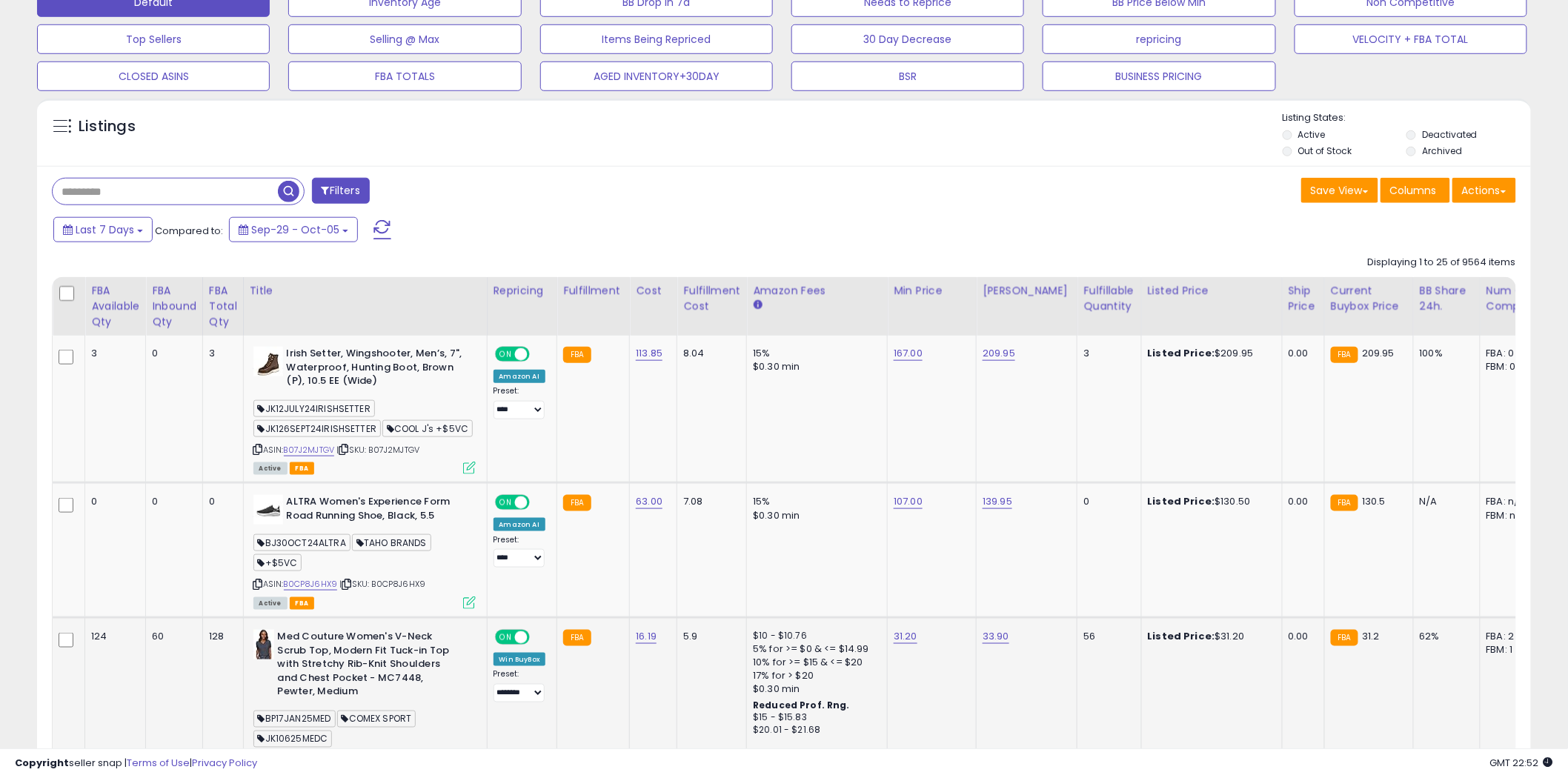
scroll to position [493, 0]
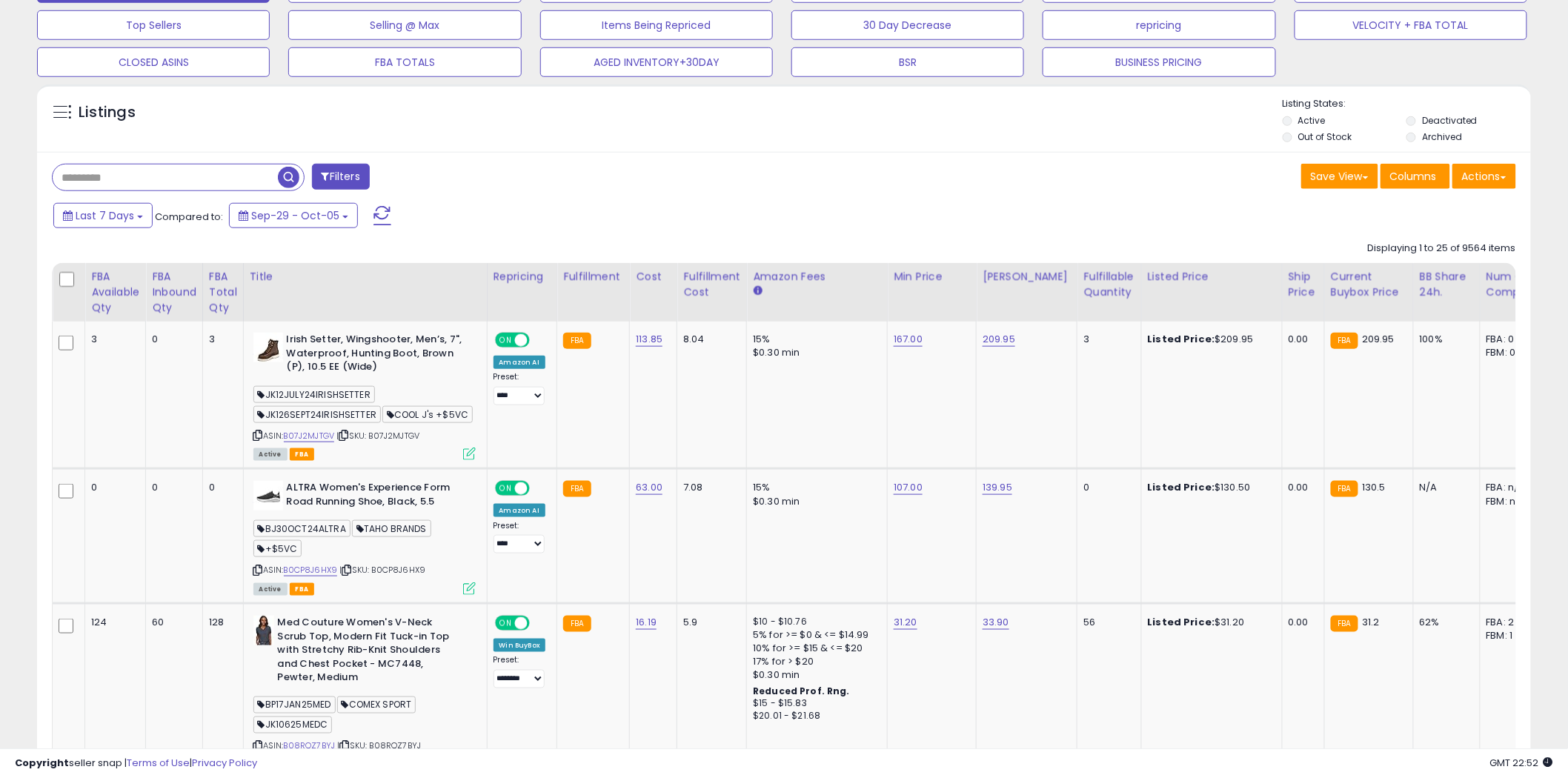
click at [287, 178] on span "button" at bounding box center [288, 177] width 22 height 22
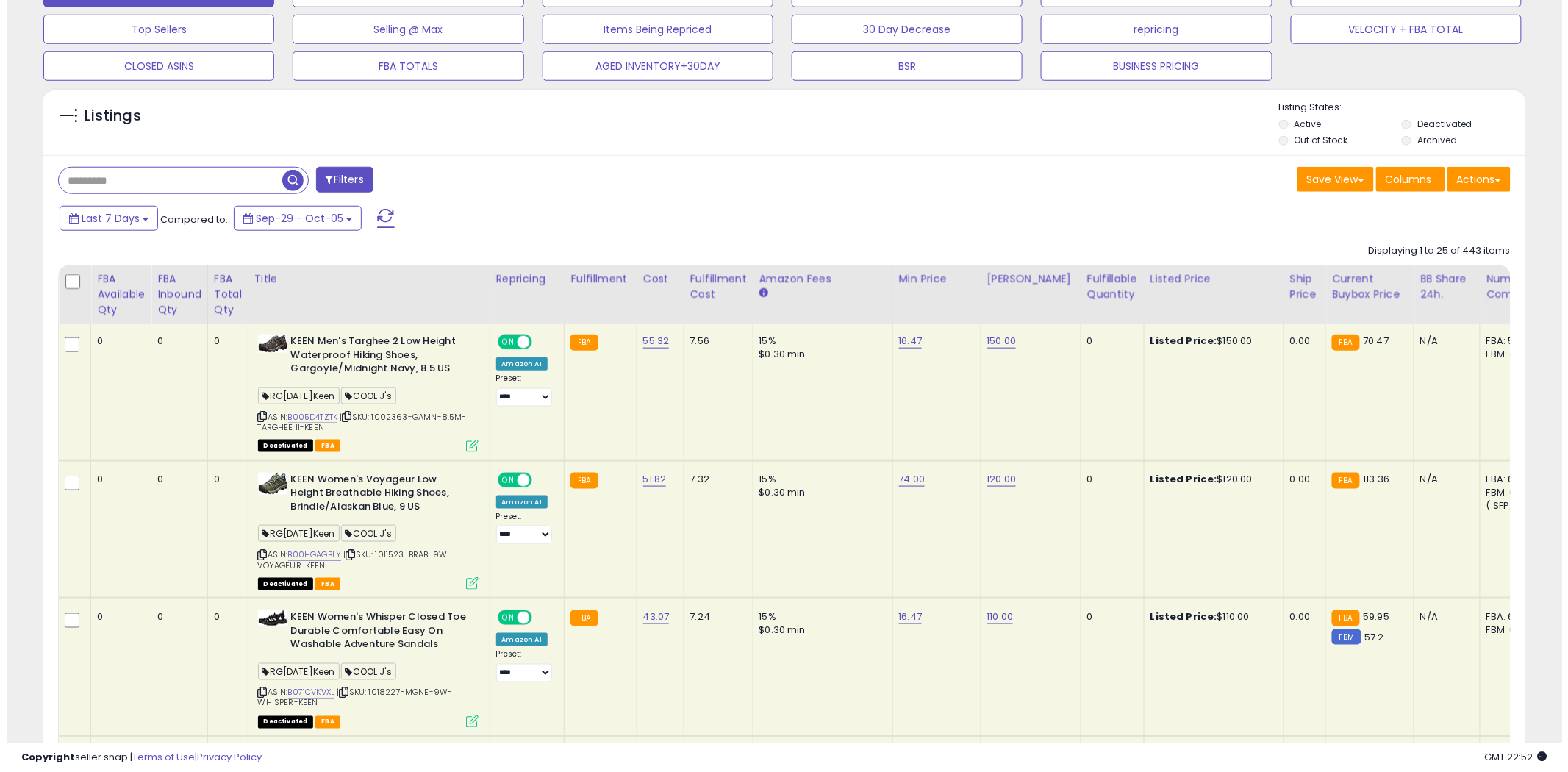
scroll to position [140, 0]
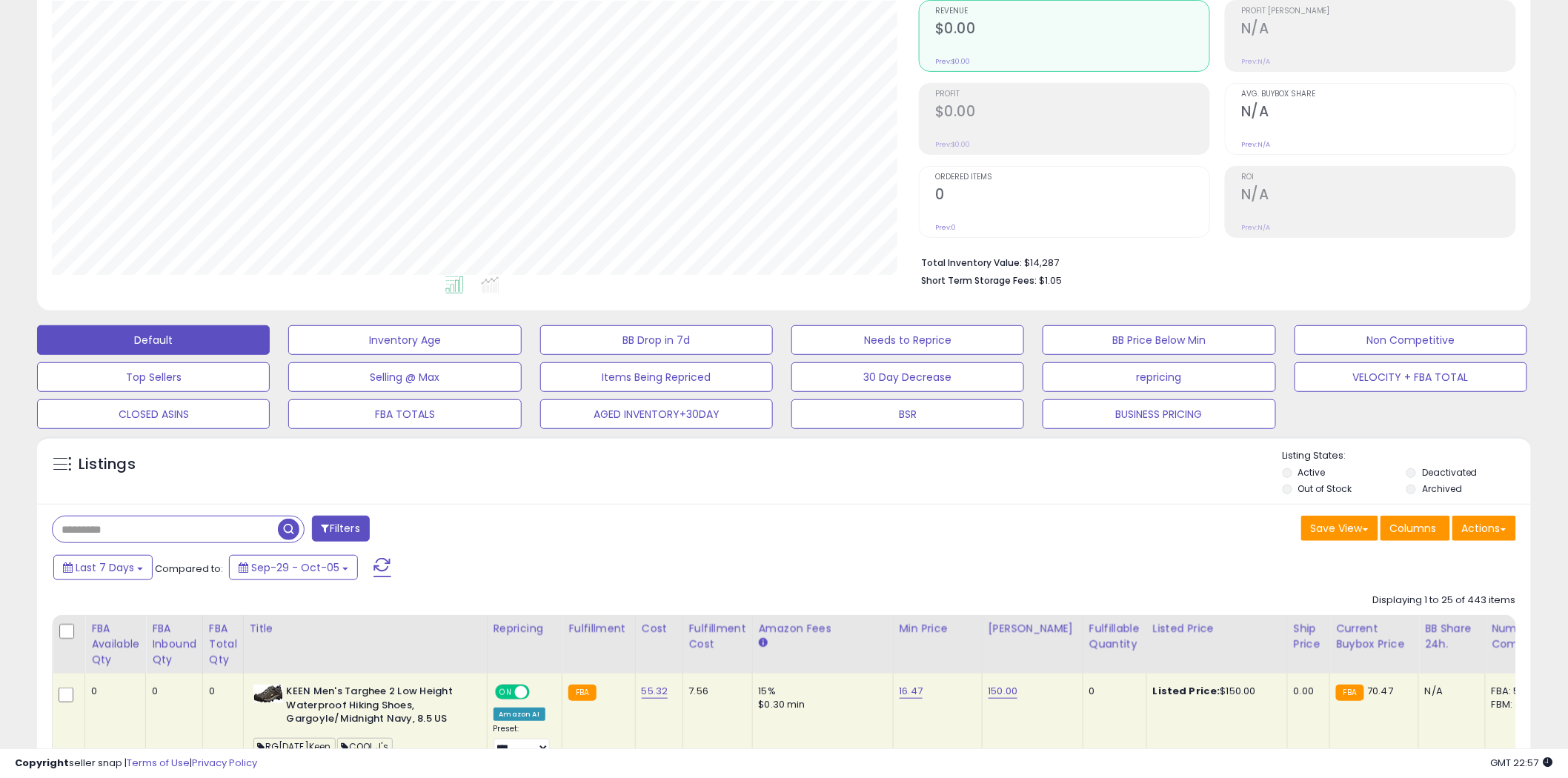
click at [180, 531] on input "text" at bounding box center [165, 530] width 225 height 26
paste input "**********"
type input "**********"
click at [436, 529] on span "button" at bounding box center [432, 529] width 22 height 22
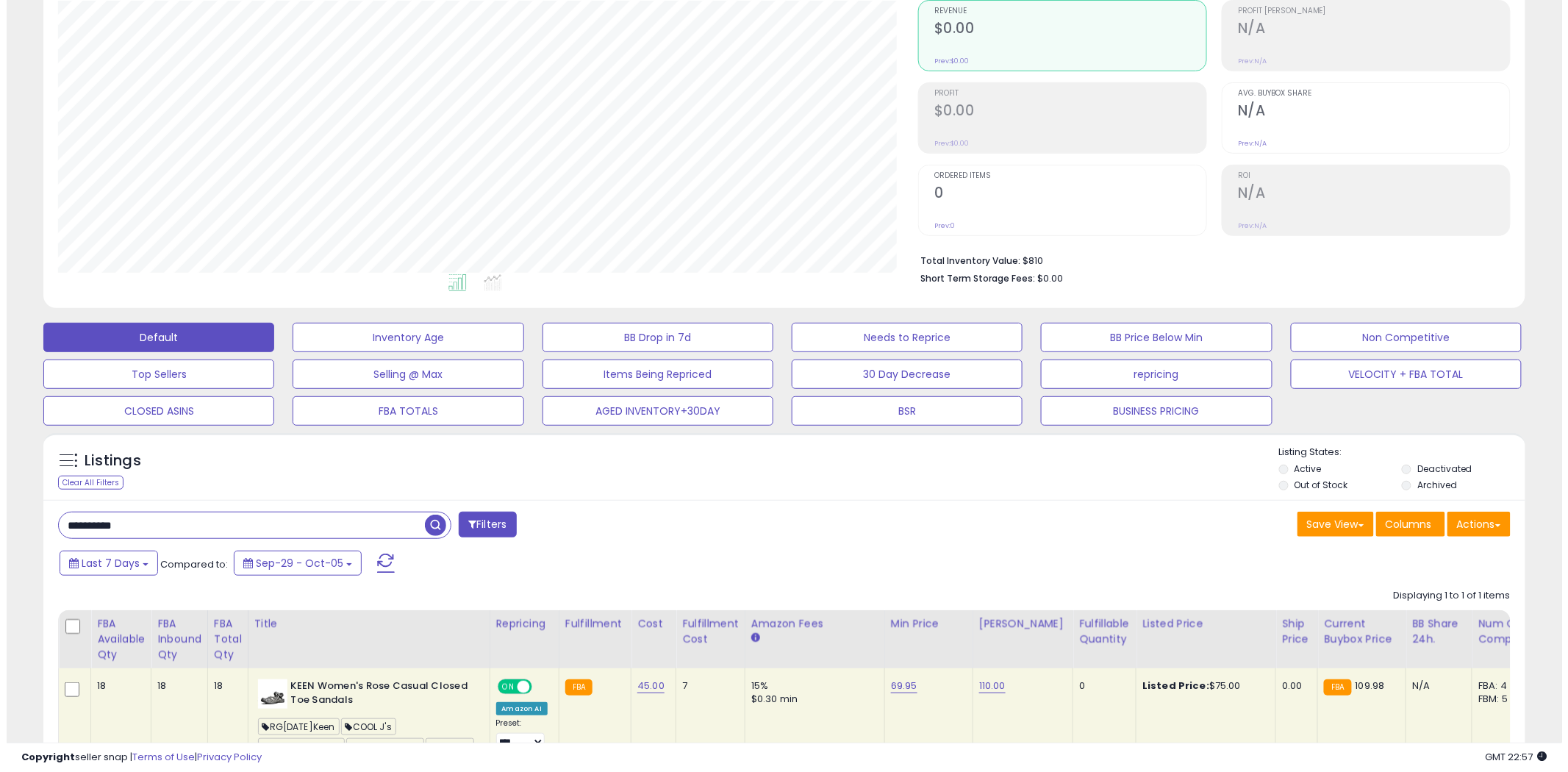
scroll to position [301, 860]
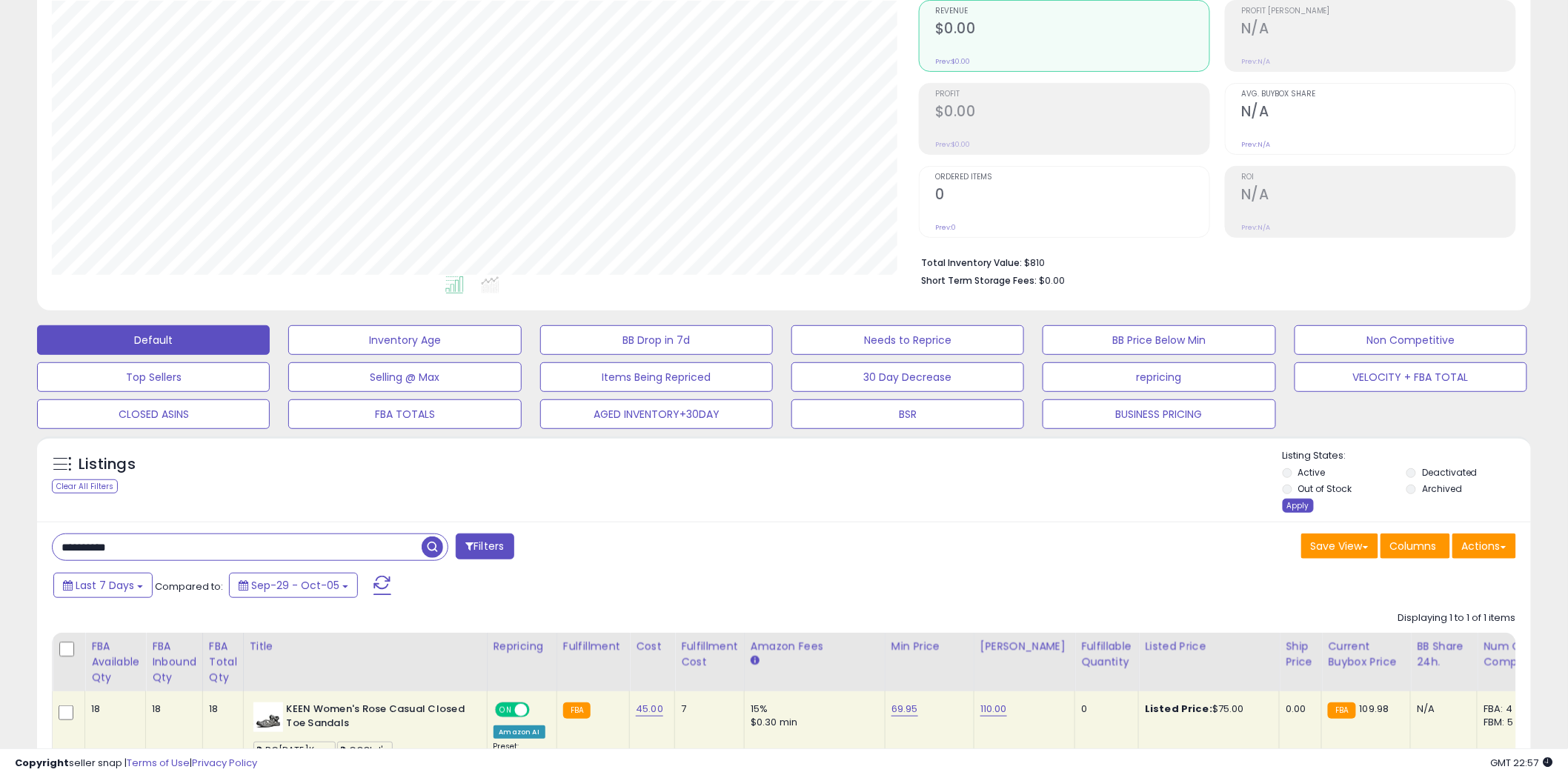
click at [1251, 504] on div "Apply" at bounding box center [1298, 505] width 31 height 14
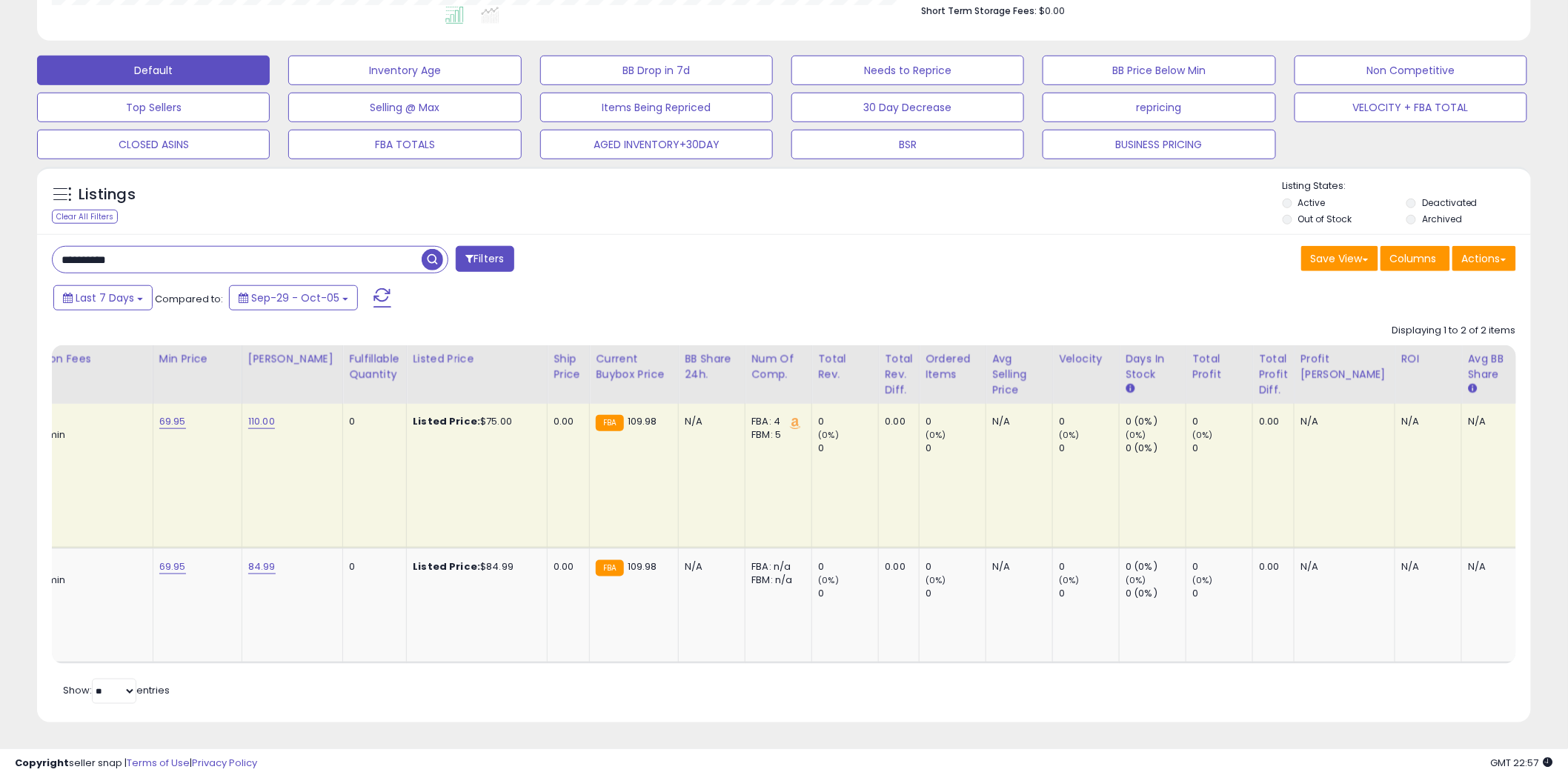
scroll to position [0, 0]
